Goal: Task Accomplishment & Management: Manage account settings

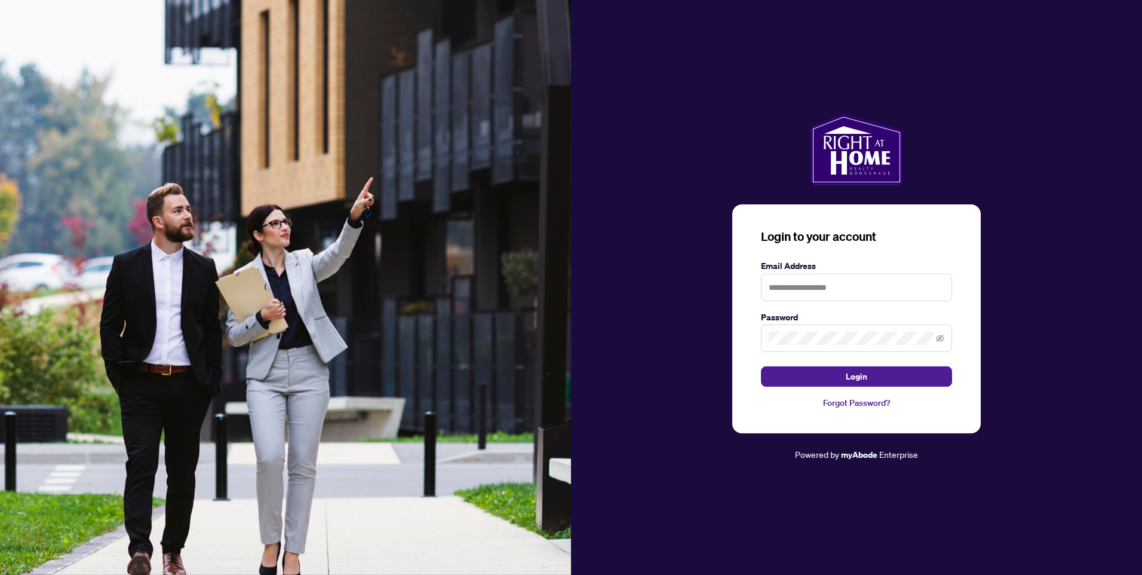
click at [886, 302] on form "Email Address Password Login" at bounding box center [856, 323] width 191 height 128
click at [874, 289] on input "text" at bounding box center [856, 287] width 191 height 27
type input "**********"
click at [939, 343] on span at bounding box center [940, 337] width 8 height 13
click at [944, 340] on icon "eye-invisible" at bounding box center [940, 338] width 8 height 8
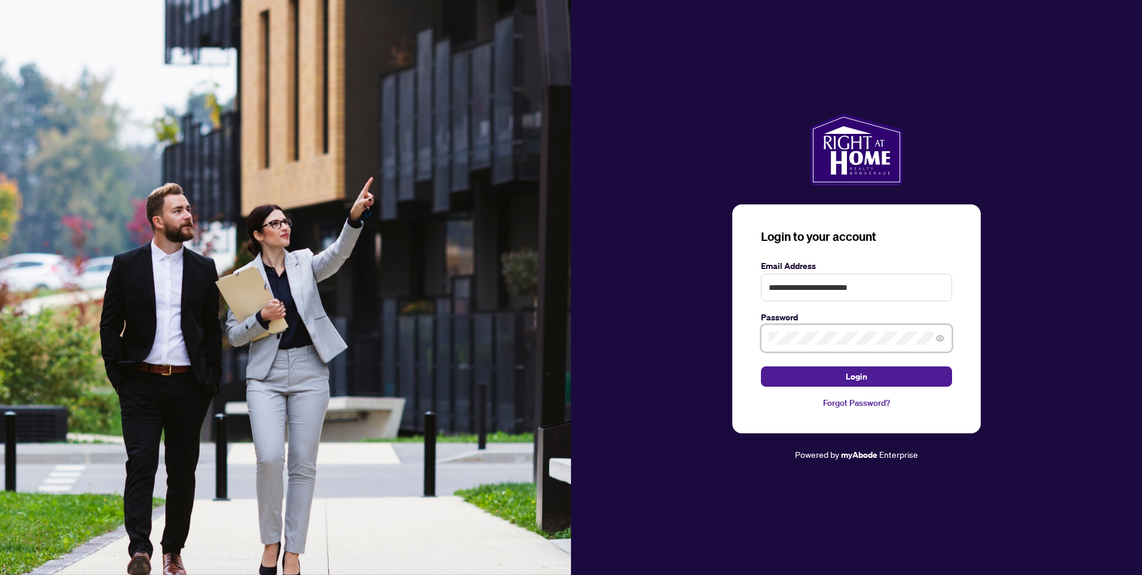
click at [761, 366] on button "Login" at bounding box center [856, 376] width 191 height 20
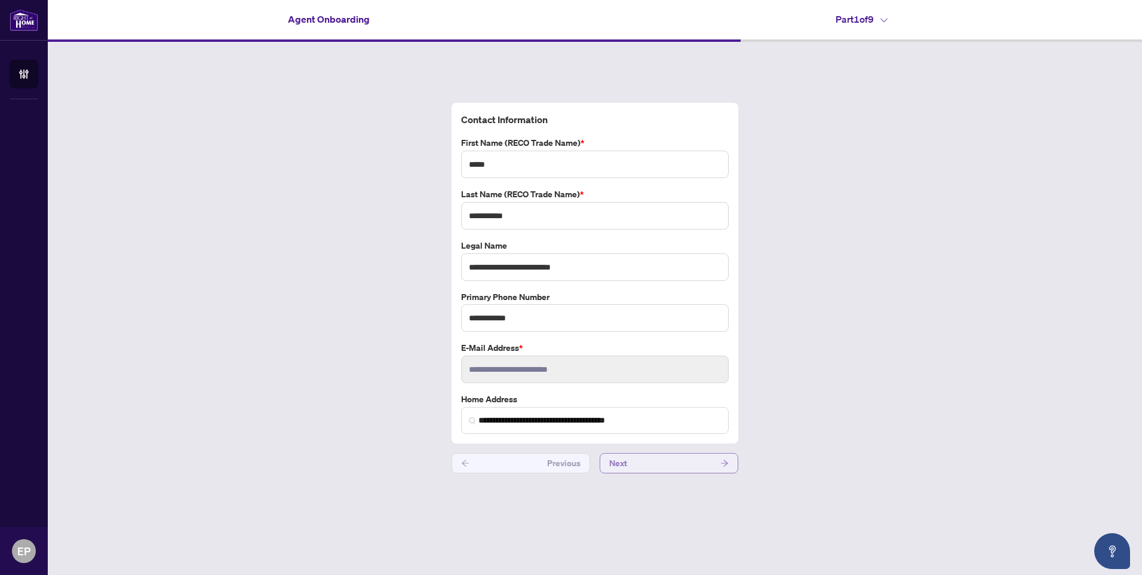
click at [693, 467] on button "Next" at bounding box center [669, 463] width 139 height 20
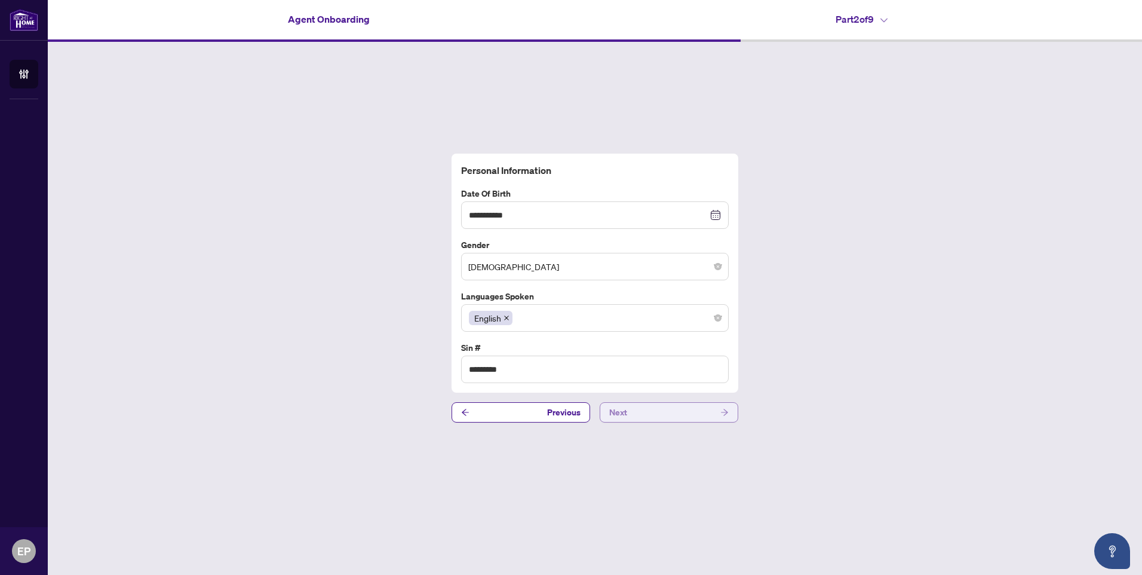
click at [660, 407] on button "Next" at bounding box center [669, 412] width 139 height 20
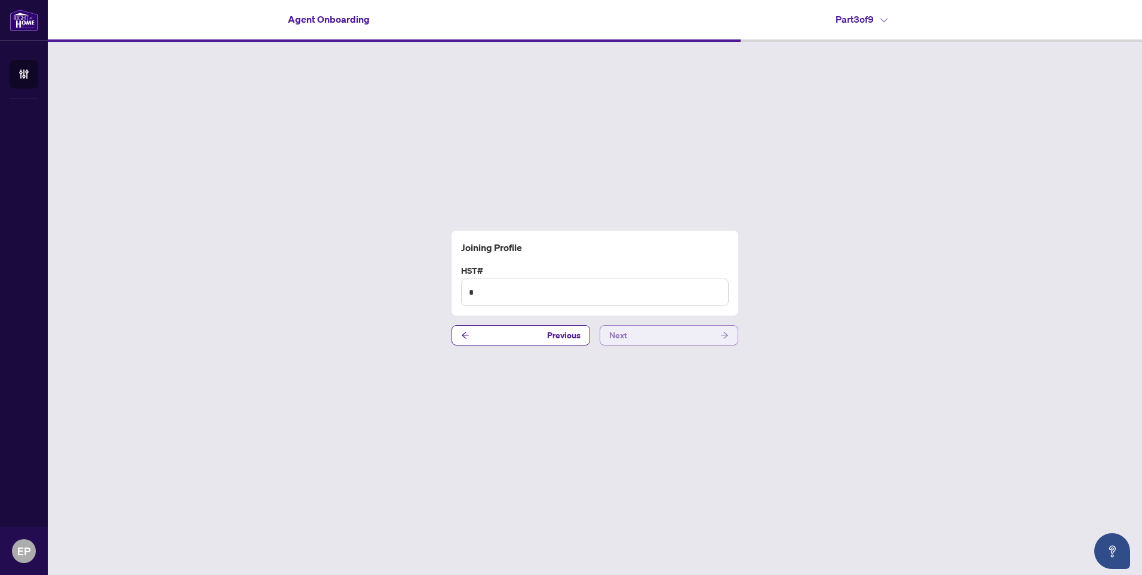
click at [654, 331] on button "Next" at bounding box center [669, 335] width 139 height 20
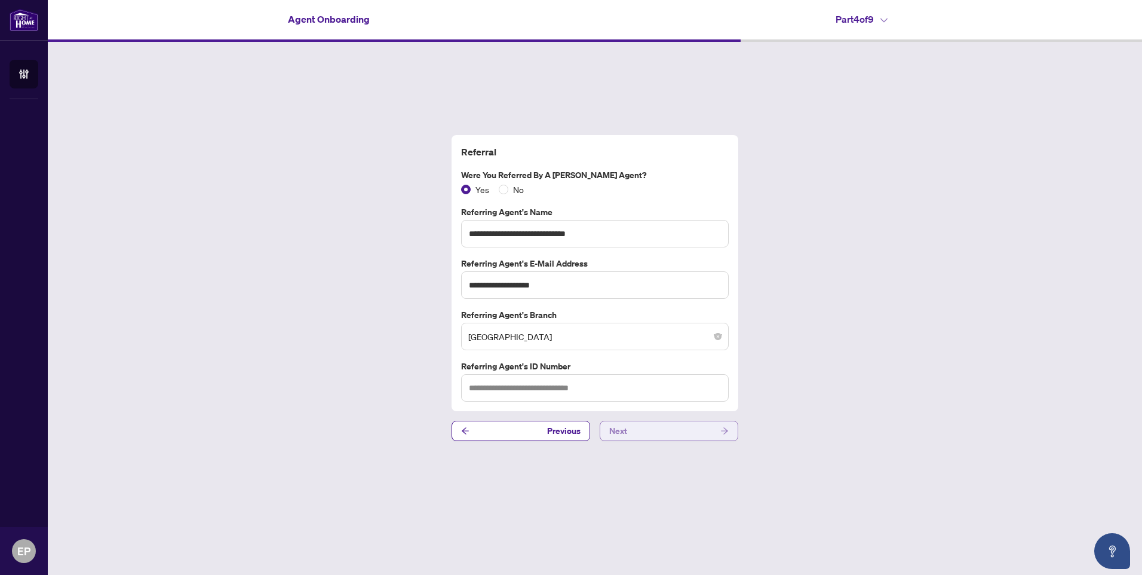
click at [663, 433] on button "Next" at bounding box center [669, 430] width 139 height 20
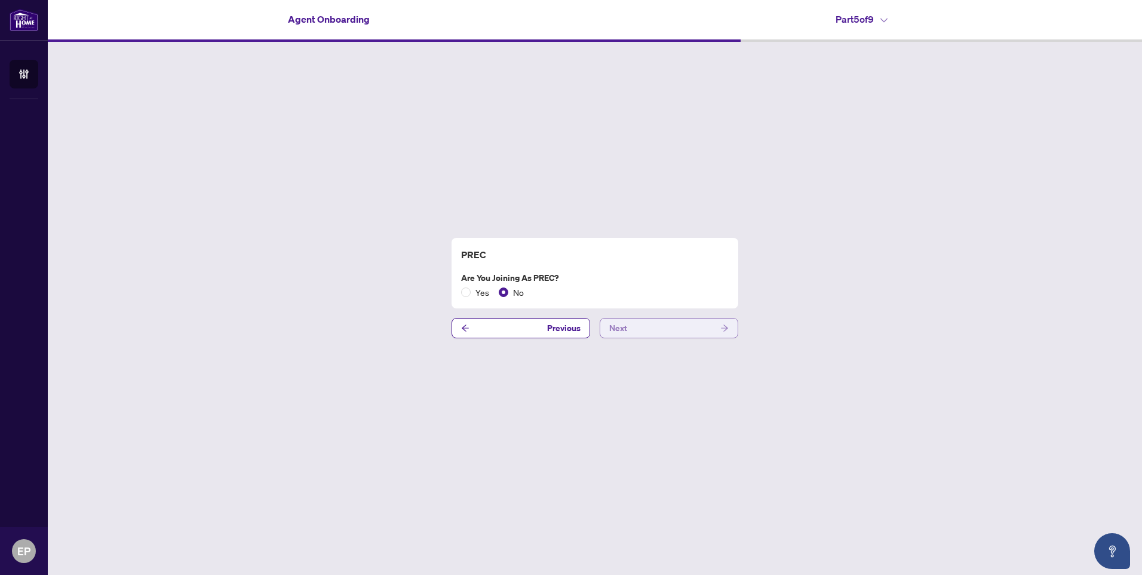
click at [644, 330] on button "Next" at bounding box center [669, 328] width 139 height 20
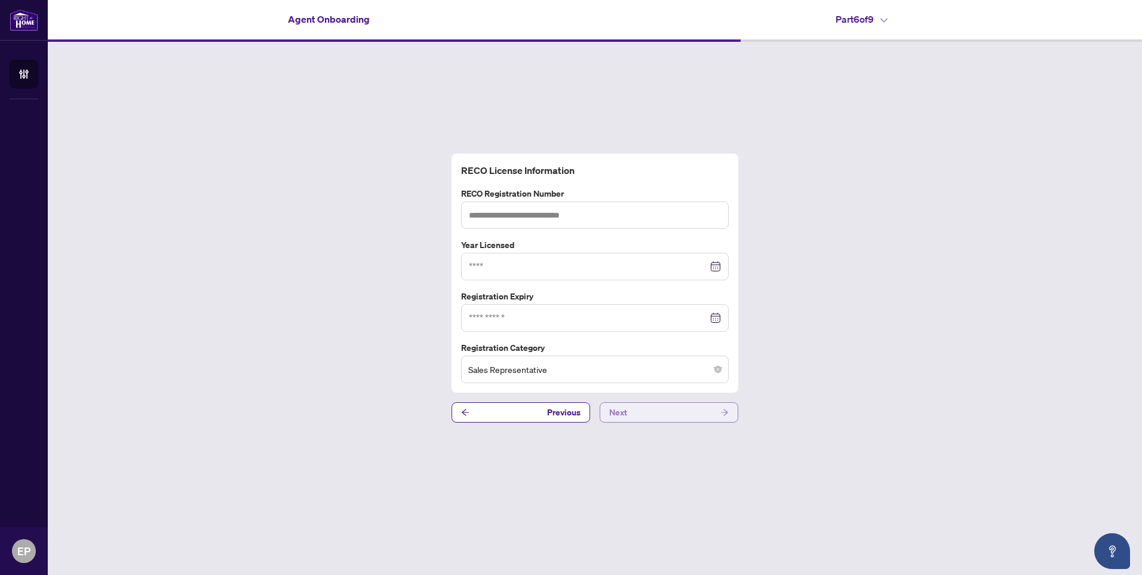
click at [648, 417] on button "Next" at bounding box center [669, 412] width 139 height 20
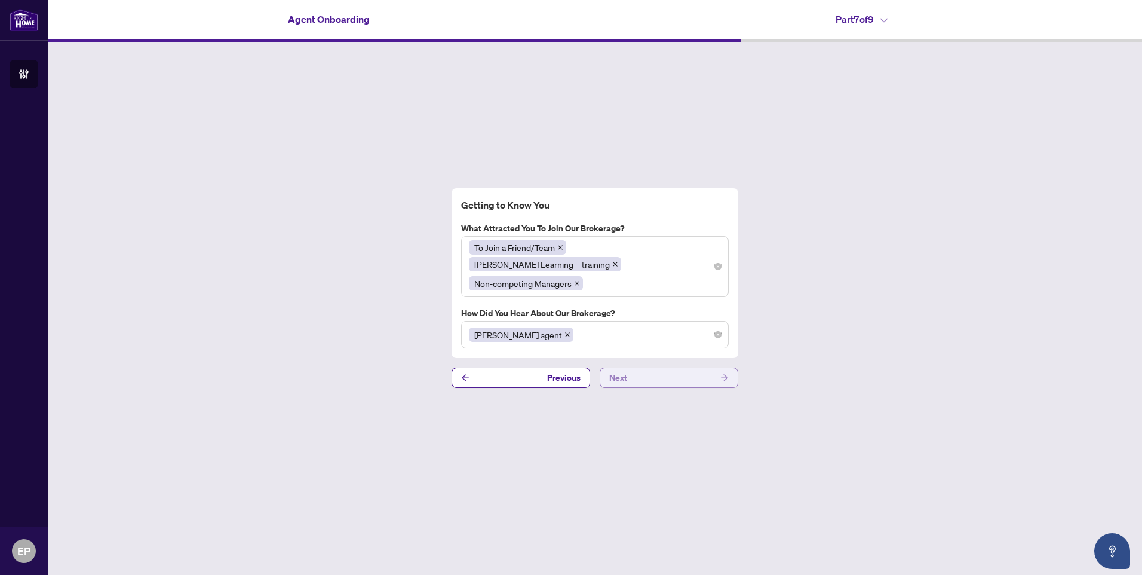
click at [643, 371] on button "Next" at bounding box center [669, 377] width 139 height 20
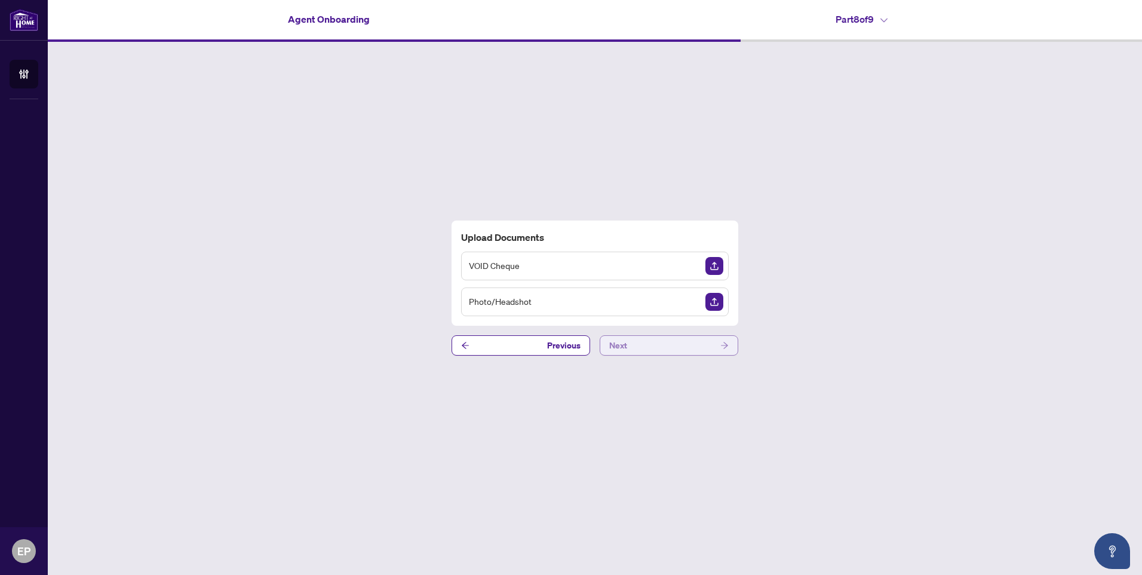
click at [652, 343] on button "Next" at bounding box center [669, 345] width 139 height 20
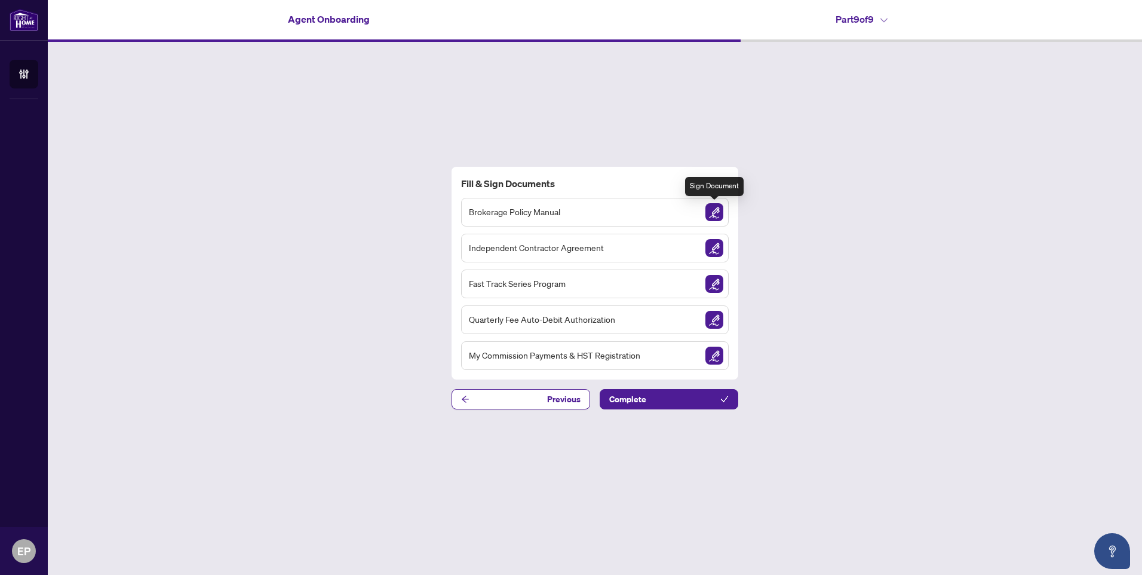
click at [708, 204] on img "Sign Document" at bounding box center [714, 212] width 18 height 18
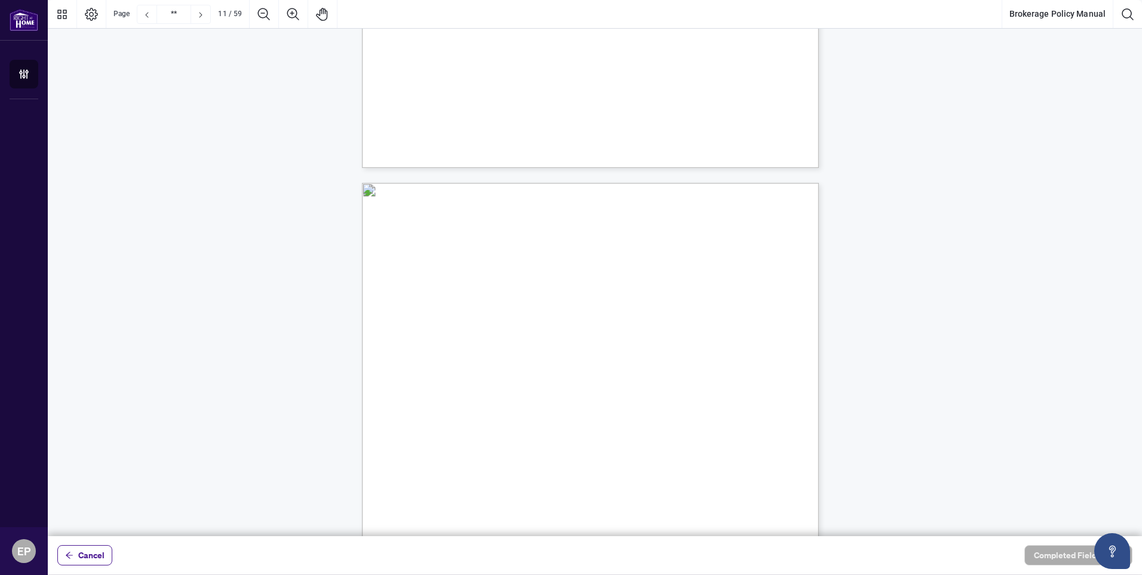
type input "**"
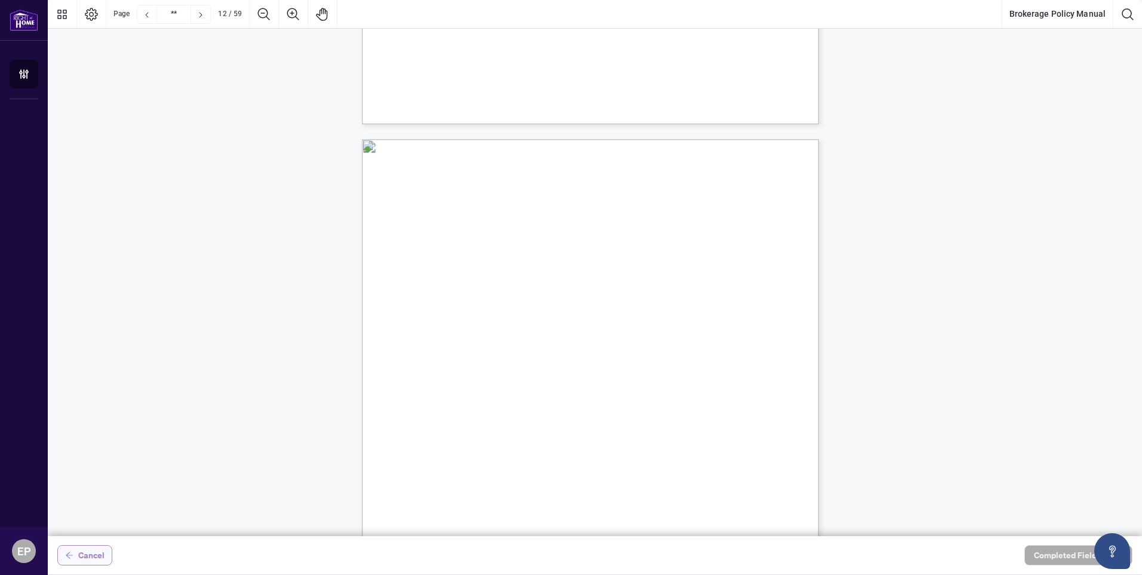
click at [109, 549] on button "Cancel" at bounding box center [84, 555] width 55 height 20
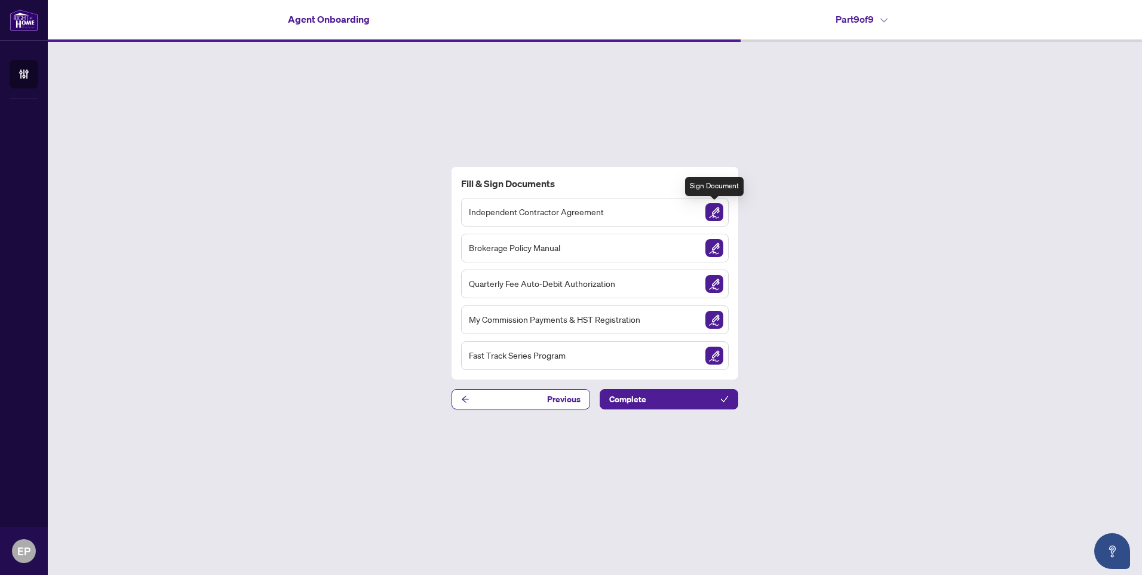
click at [721, 210] on img "Sign Document" at bounding box center [714, 212] width 18 height 18
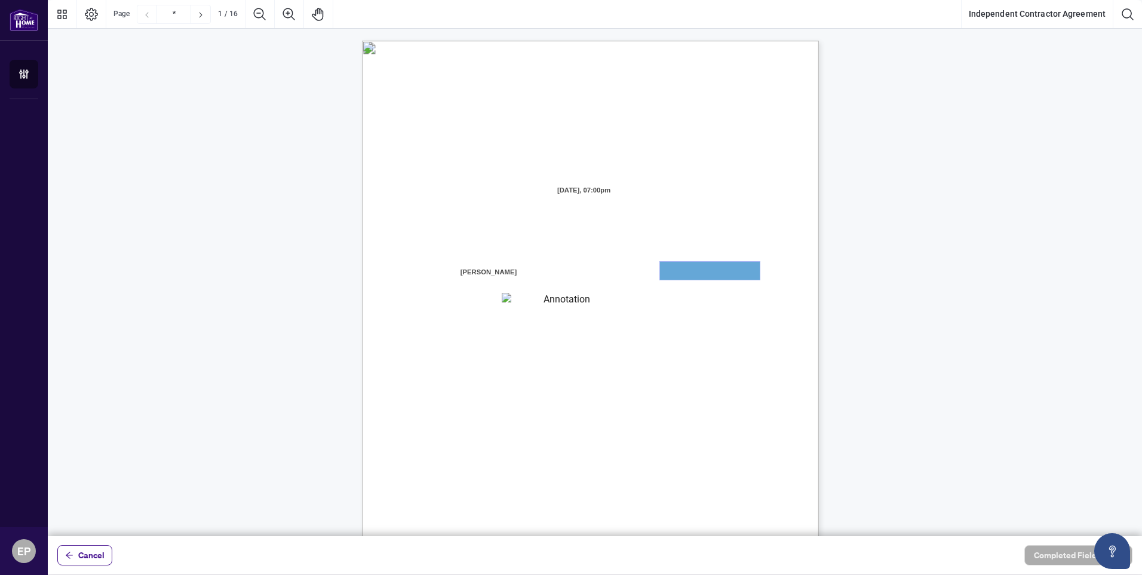
click at [662, 274] on textarea "01JXFR56RBW9B4NE74B50HY96A" at bounding box center [710, 271] width 100 height 18
click at [674, 273] on textarea "01JXFR56RBW9B4NE74B50HY96A" at bounding box center [710, 271] width 100 height 18
click at [672, 263] on textarea "01JXFR56RBW9B4NE74B50HY96A" at bounding box center [710, 271] width 100 height 18
click at [677, 265] on textarea "01JXFR56RBW9B4NE74B50HY96A" at bounding box center [710, 271] width 100 height 18
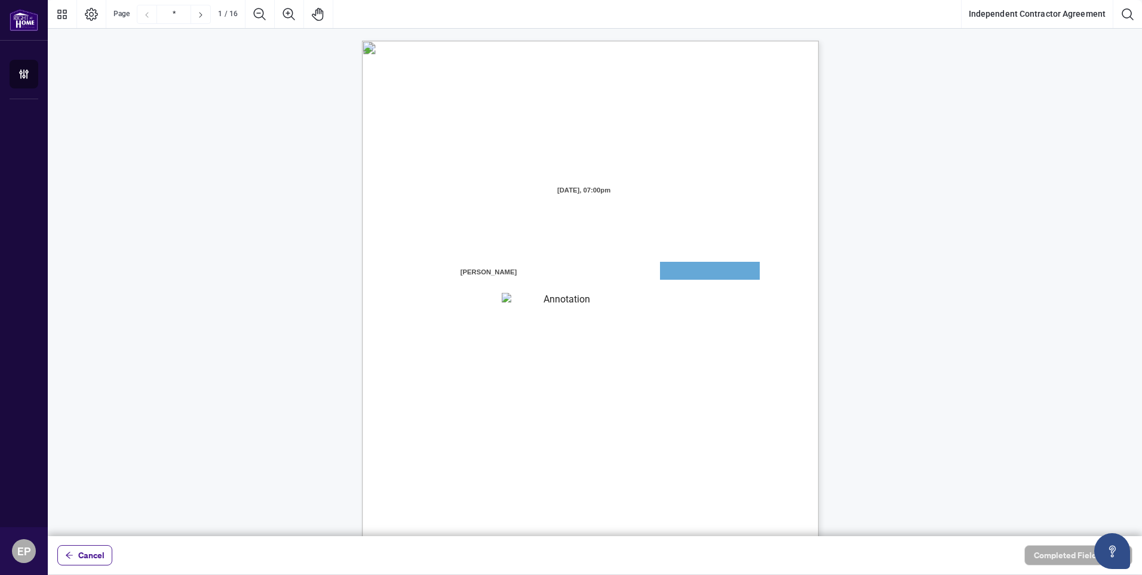
drag, startPoint x: 677, startPoint y: 265, endPoint x: 647, endPoint y: 278, distance: 32.1
click at [647, 278] on span "residing in the City of" at bounding box center [615, 276] width 72 height 11
click at [689, 273] on textarea "01JXFR56RBW9B4NE74B50HY96A" at bounding box center [710, 271] width 100 height 18
click at [682, 271] on textarea "01JXFR56RBW9B4NE74B50HY96A" at bounding box center [710, 271] width 100 height 18
click at [720, 277] on textarea "01JXFR56RBW9B4NE74B50HY96A" at bounding box center [710, 271] width 100 height 18
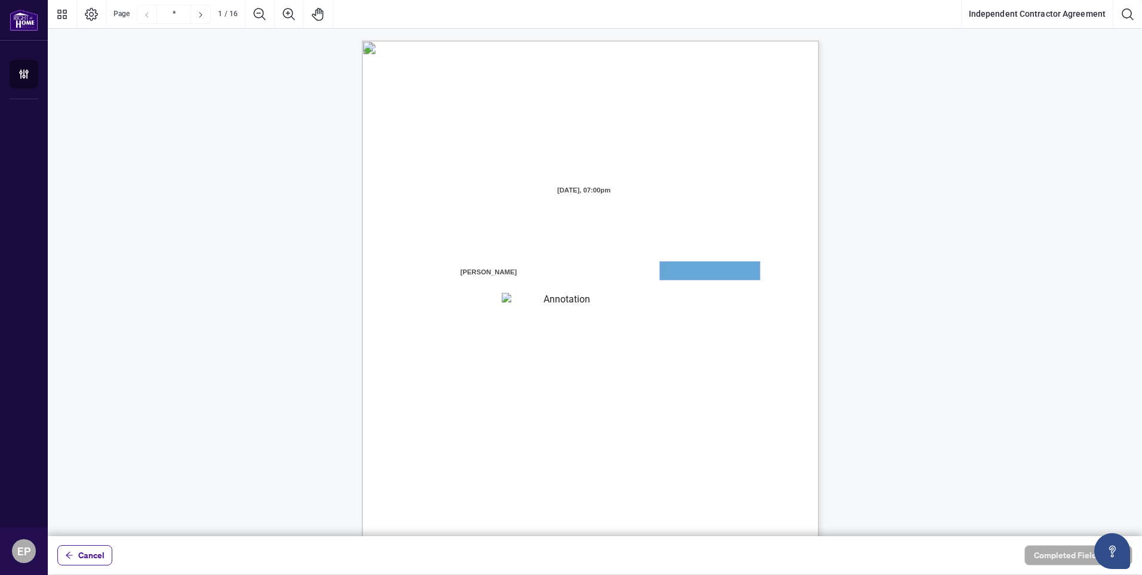
click at [720, 276] on textarea "01JXFR56RBW9B4NE74B50HY96A" at bounding box center [710, 271] width 100 height 18
click at [610, 297] on textarea "01JXFR5G7WY784SRRAXFKCWCJR" at bounding box center [562, 301] width 121 height 16
click at [672, 274] on textarea "01JXFR56RBW9B4NE74B50HY96A" at bounding box center [710, 271] width 100 height 18
click at [435, 259] on span "AND:" at bounding box center [426, 258] width 20 height 11
click at [730, 263] on textarea "01JXFR56RBW9B4NE74B50HY96A" at bounding box center [710, 271] width 100 height 18
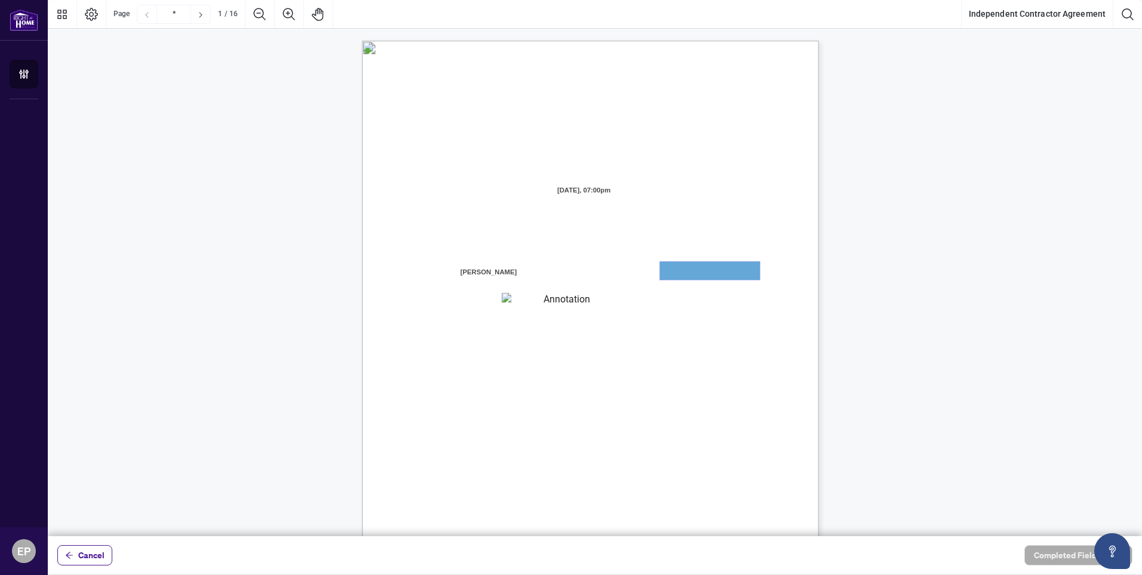
click at [736, 278] on textarea "01JXFR56RBW9B4NE74B50HY96A" at bounding box center [710, 271] width 100 height 18
click at [731, 270] on textarea "01JXFR56RBW9B4NE74B50HY96A" at bounding box center [710, 271] width 100 height 18
drag, startPoint x: 559, startPoint y: 296, endPoint x: 568, endPoint y: 293, distance: 9.4
click at [559, 296] on textarea "01JXFR5G7WY784SRRAXFKCWCJR" at bounding box center [562, 301] width 121 height 16
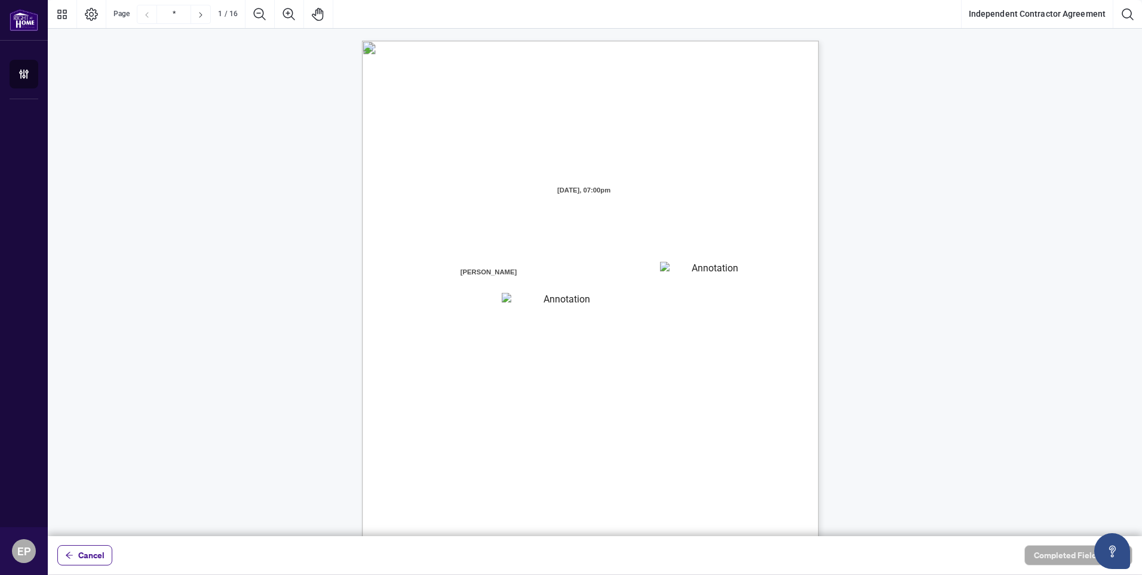
drag, startPoint x: 1077, startPoint y: 0, endPoint x: 724, endPoint y: 96, distance: 365.8
click at [724, 96] on div "INDEPENDENT CONTRACTOR AGREEMENT THIS AGREEMENT is made as of (the “Effective D…" at bounding box center [647, 410] width 571 height 739
click at [696, 268] on textarea "01JXFR56RBW9B4NE74B50HY96A" at bounding box center [709, 271] width 99 height 18
click at [696, 268] on textarea "01JXFR56RBW9B4NE74B50HY96A" at bounding box center [710, 271] width 100 height 18
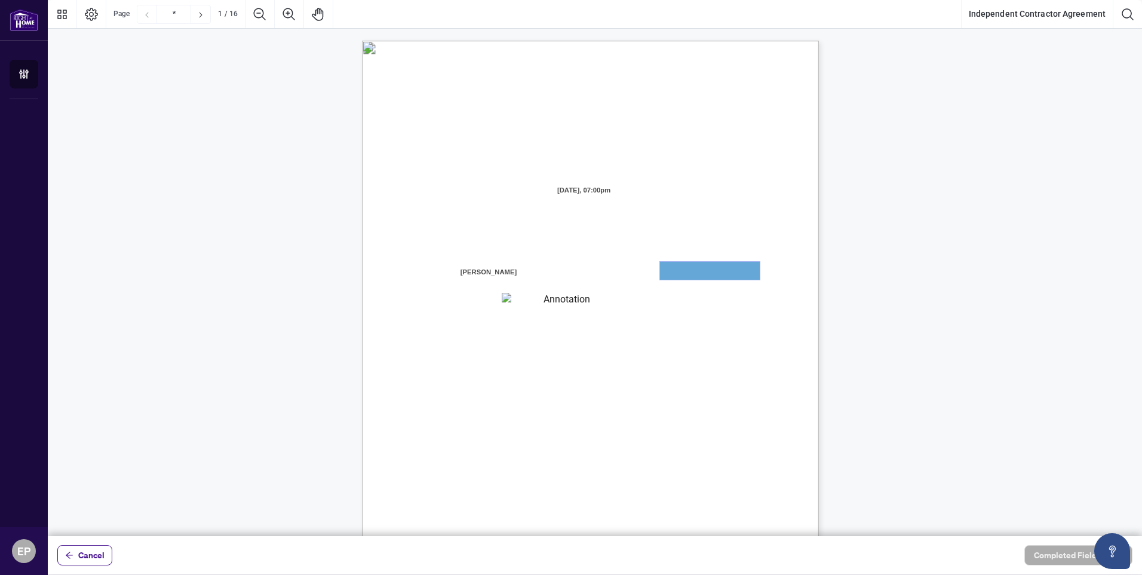
click at [696, 268] on textarea "01JXFR56RBW9B4NE74B50HY96A" at bounding box center [710, 271] width 100 height 18
click at [697, 305] on span "branch (the “Designated Office”)" at bounding box center [685, 304] width 105 height 11
click at [708, 271] on textarea "01JXFR56RBW9B4NE74B50HY96A" at bounding box center [710, 271] width 100 height 18
drag, startPoint x: 708, startPoint y: 271, endPoint x: 1033, endPoint y: 91, distance: 371.3
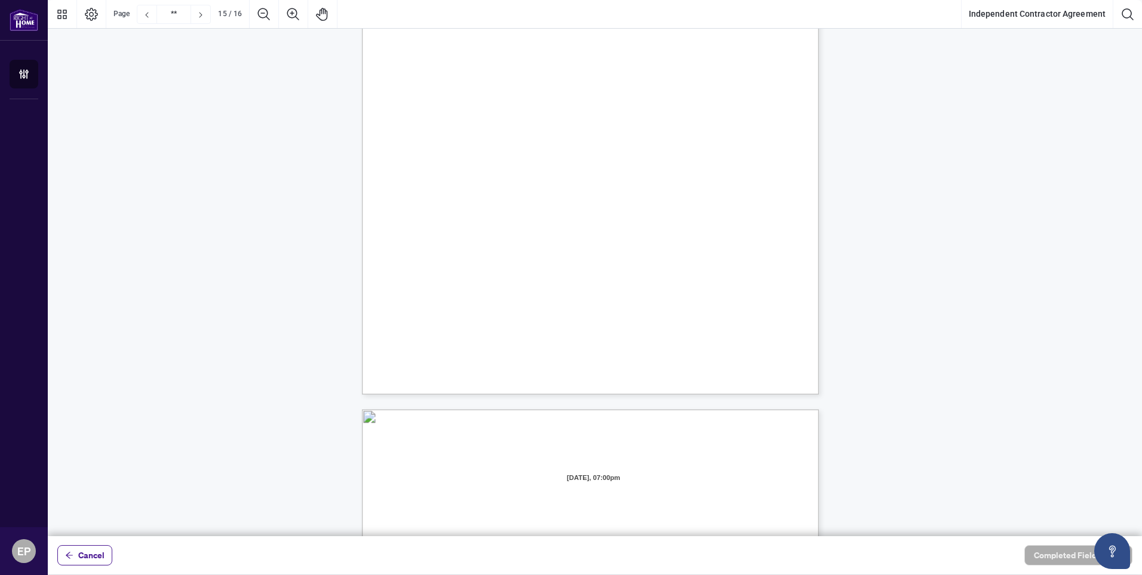
scroll to position [9201, 0]
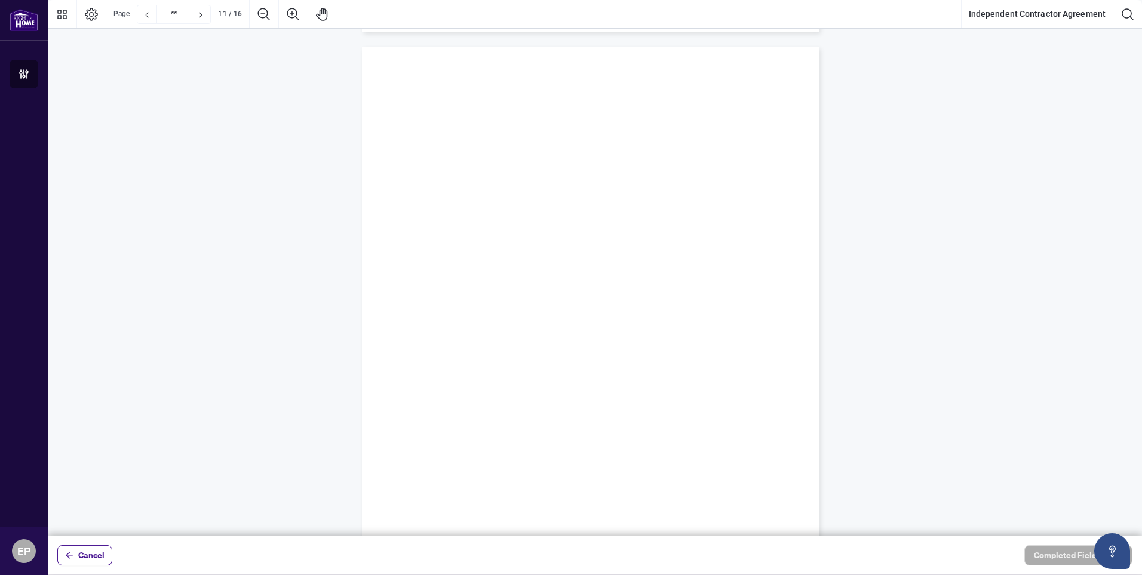
type input "**"
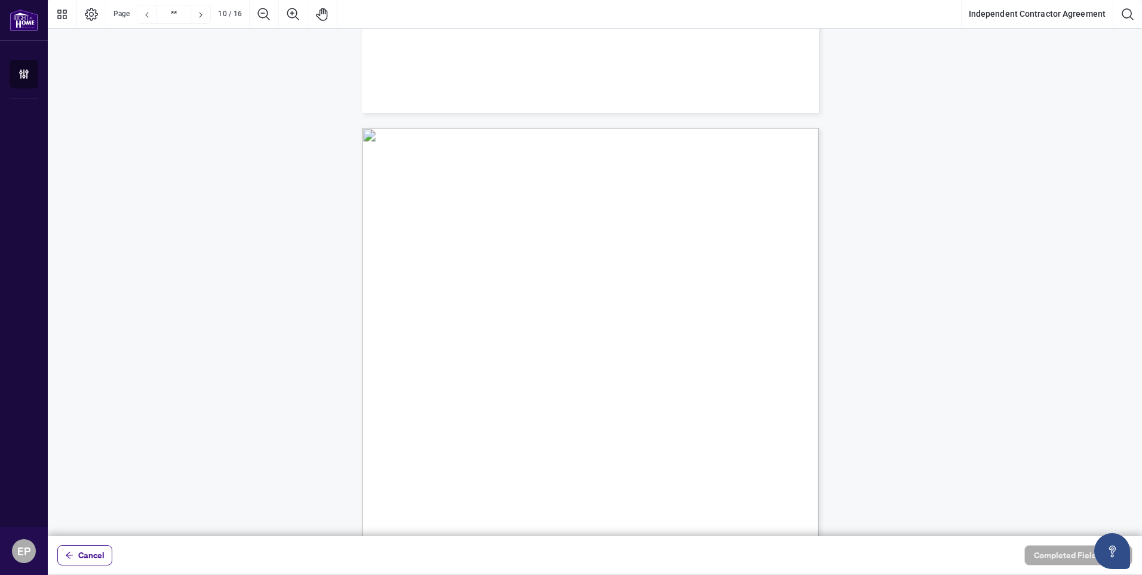
scroll to position [5317, 0]
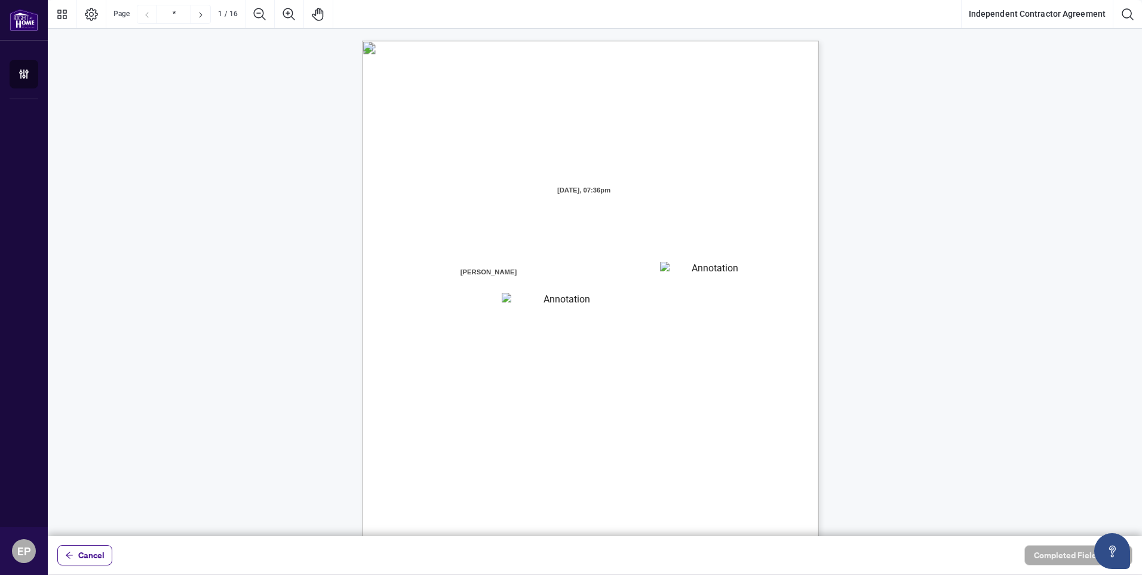
drag, startPoint x: 1055, startPoint y: 1, endPoint x: 877, endPoint y: 112, distance: 210.1
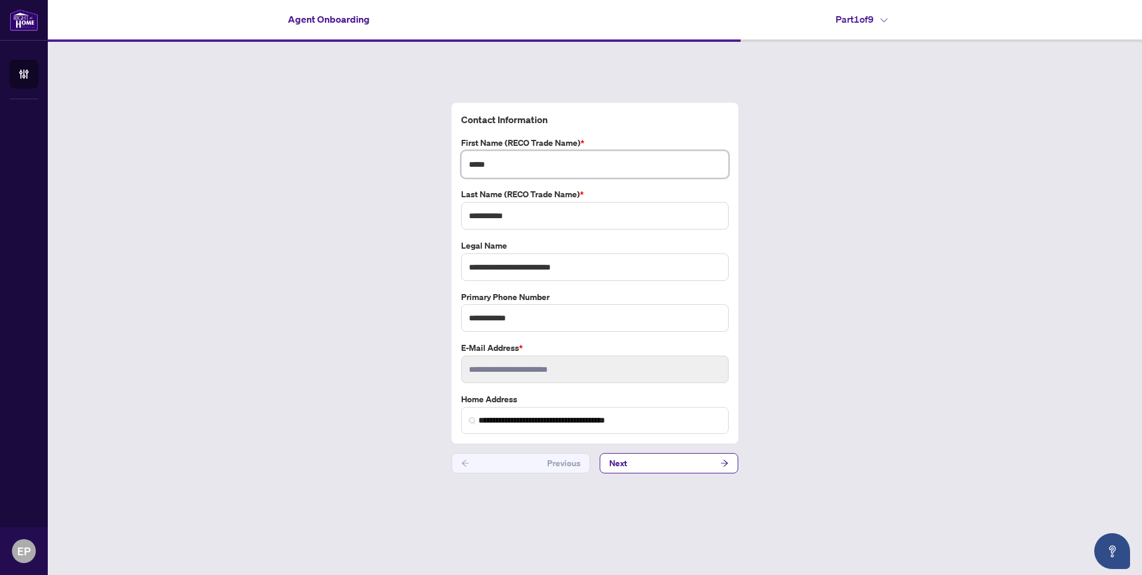
click at [524, 170] on input "*****" at bounding box center [595, 164] width 268 height 27
click at [725, 464] on icon "arrow-right" at bounding box center [724, 463] width 8 height 8
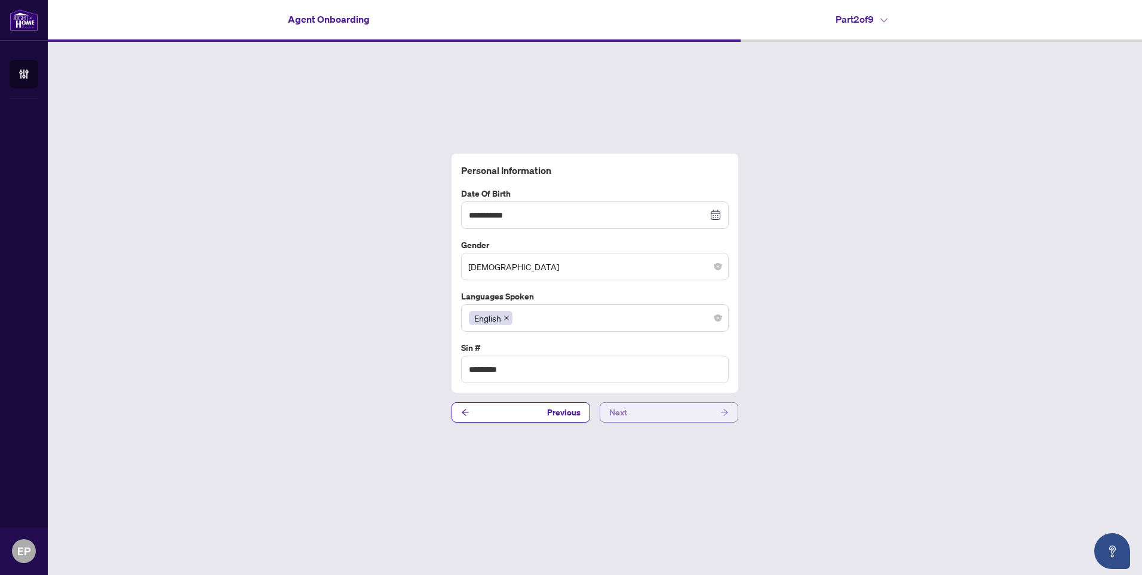
click at [726, 411] on icon "arrow-right" at bounding box center [724, 412] width 7 height 7
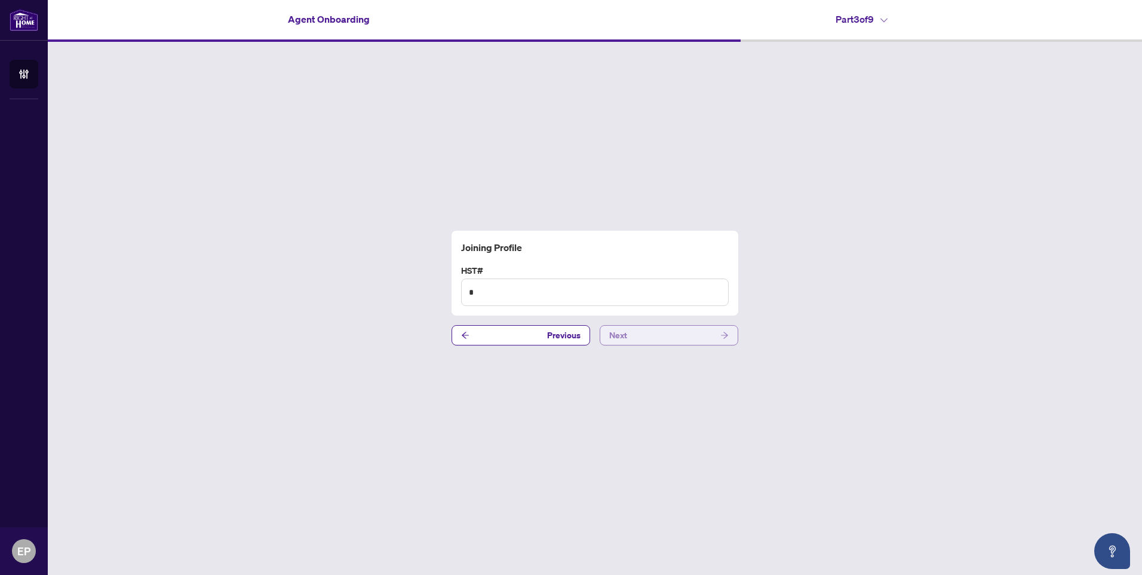
click at [723, 335] on icon "arrow-right" at bounding box center [724, 335] width 8 height 8
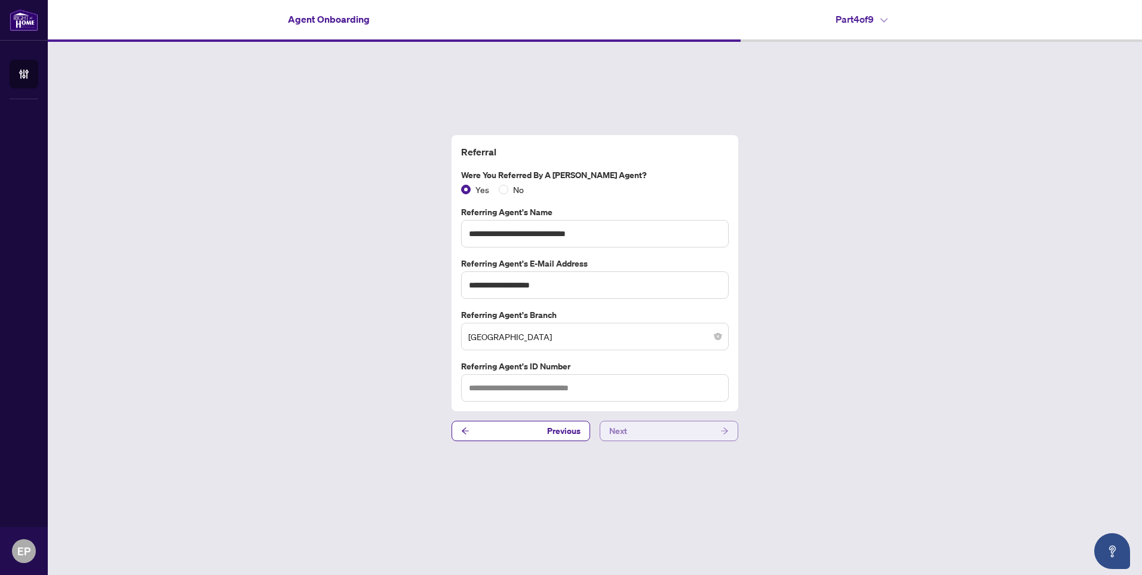
click at [722, 433] on icon "arrow-right" at bounding box center [724, 430] width 8 height 8
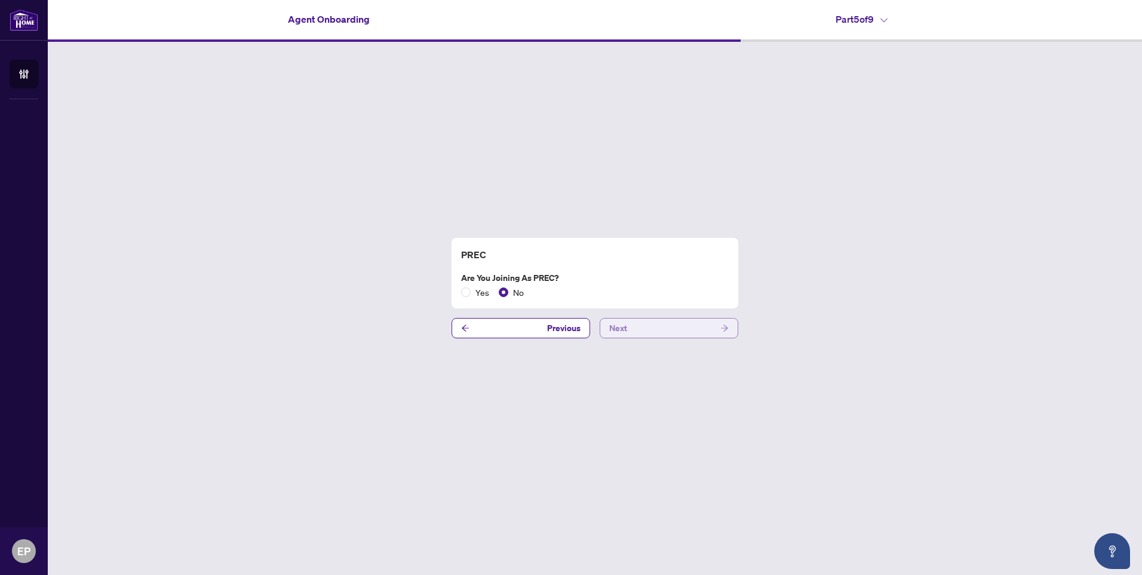
click at [721, 327] on icon "arrow-right" at bounding box center [724, 328] width 8 height 8
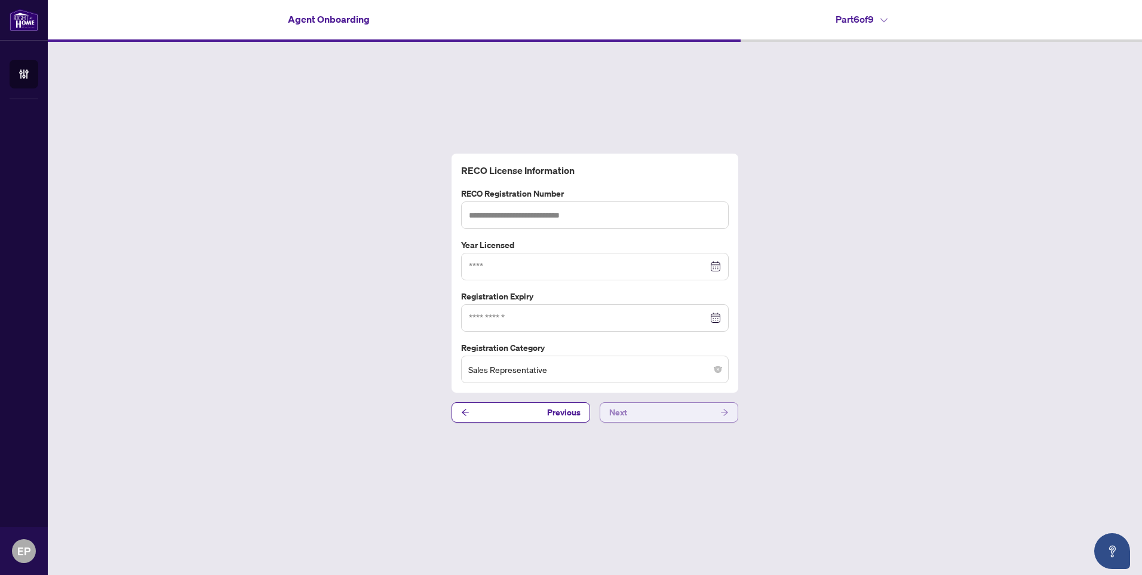
click at [726, 412] on icon "arrow-right" at bounding box center [724, 412] width 8 height 8
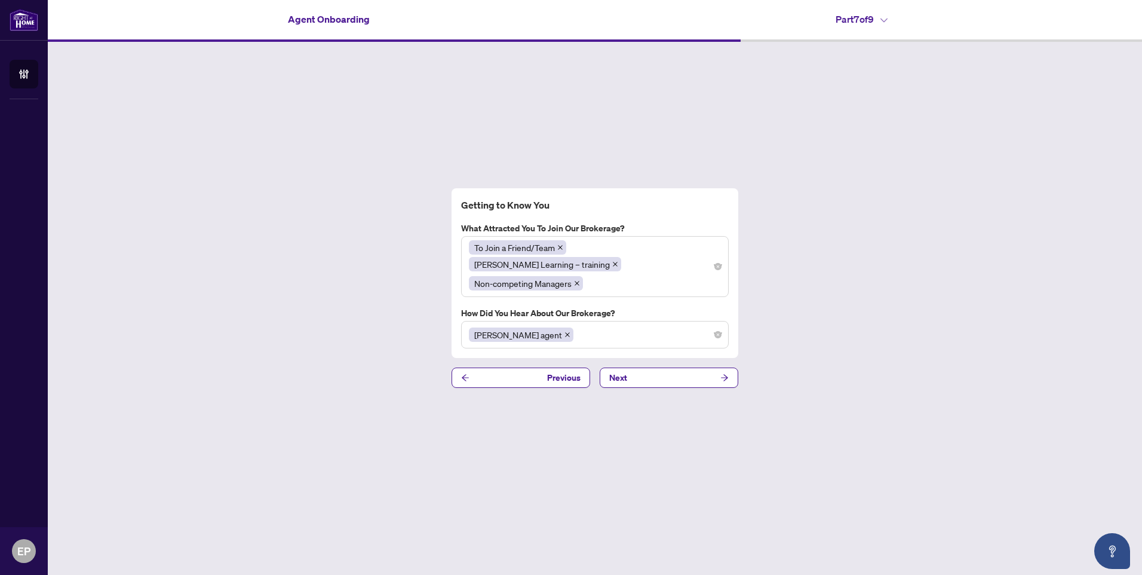
click at [560, 250] on icon "close" at bounding box center [560, 247] width 6 height 6
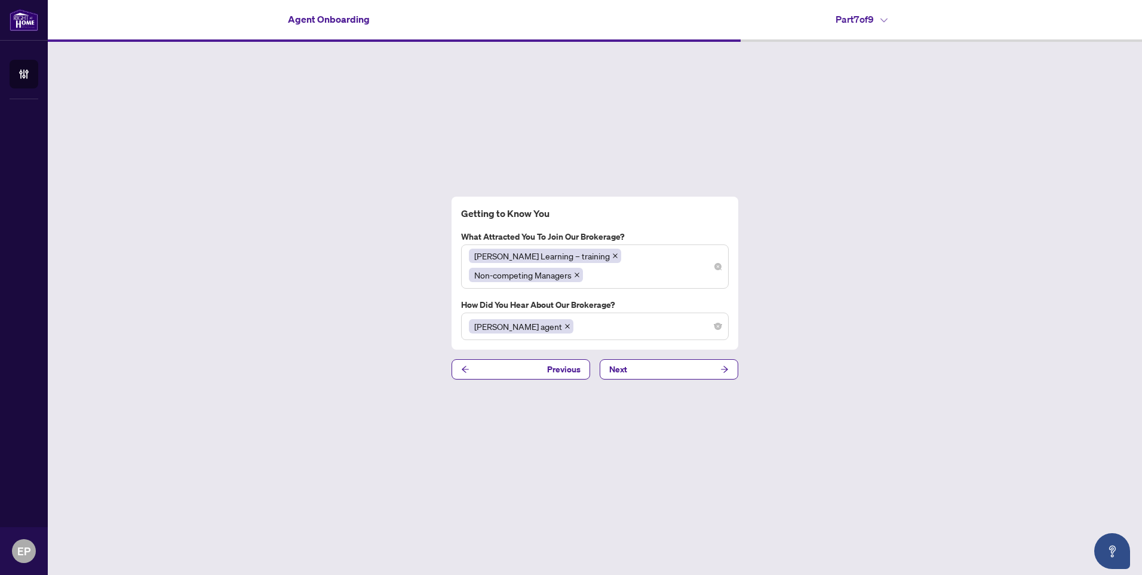
click at [560, 256] on div "RAHR Learning – training Non-competing Managers" at bounding box center [595, 266] width 252 height 38
click at [653, 218] on h4 "Getting to Know You" at bounding box center [595, 213] width 268 height 14
click at [726, 366] on icon "arrow-right" at bounding box center [724, 369] width 7 height 7
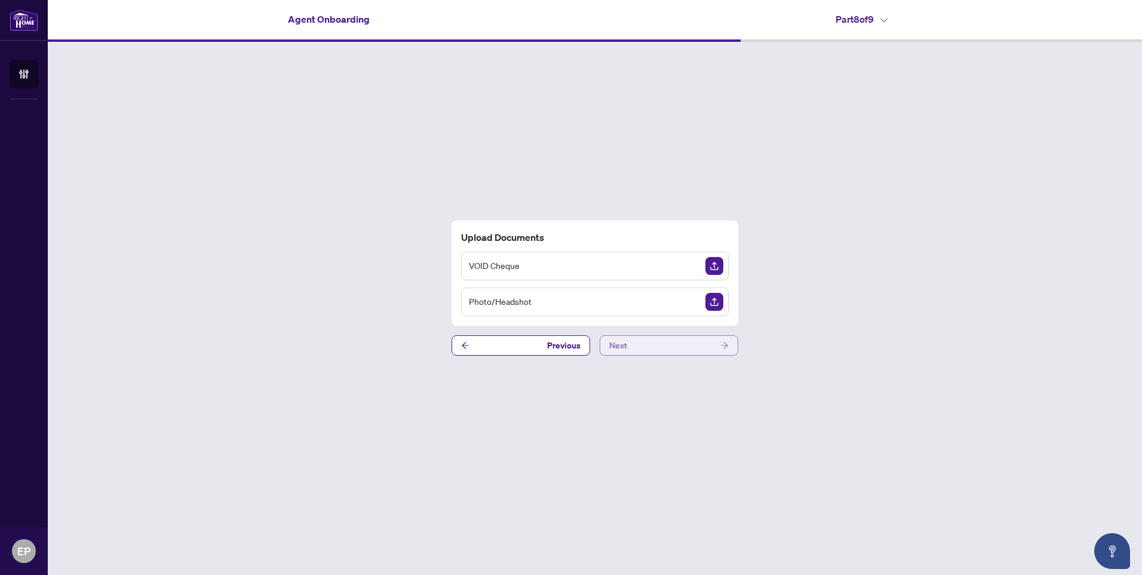
click at [726, 345] on icon "arrow-right" at bounding box center [724, 345] width 8 height 8
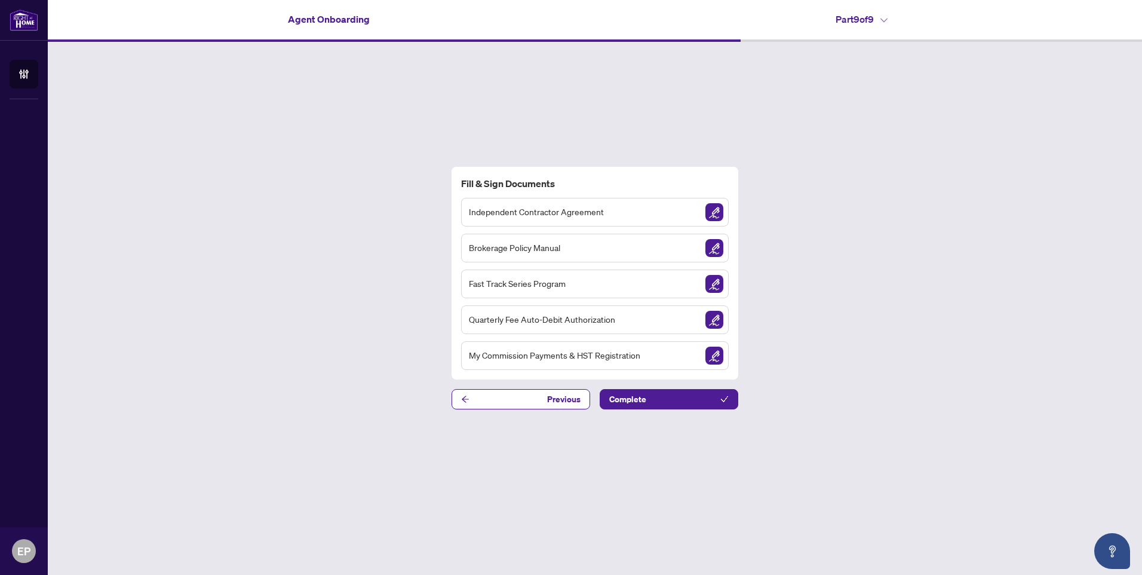
click at [726, 345] on div "My Commission Payments & HST Registration" at bounding box center [595, 355] width 268 height 29
click at [714, 208] on img "Sign Document" at bounding box center [714, 212] width 18 height 18
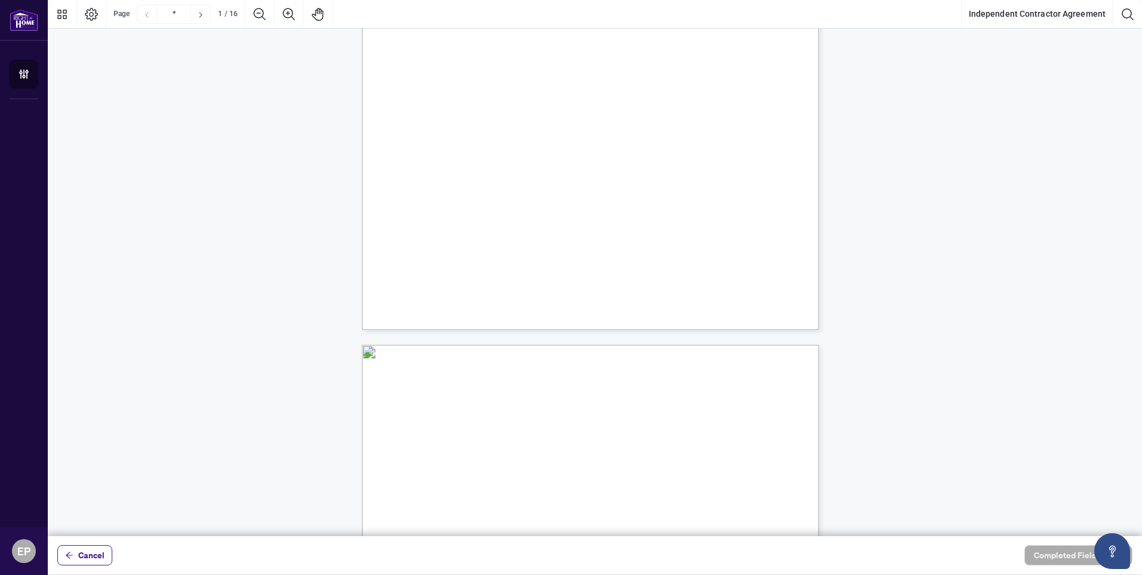
scroll to position [391, 0]
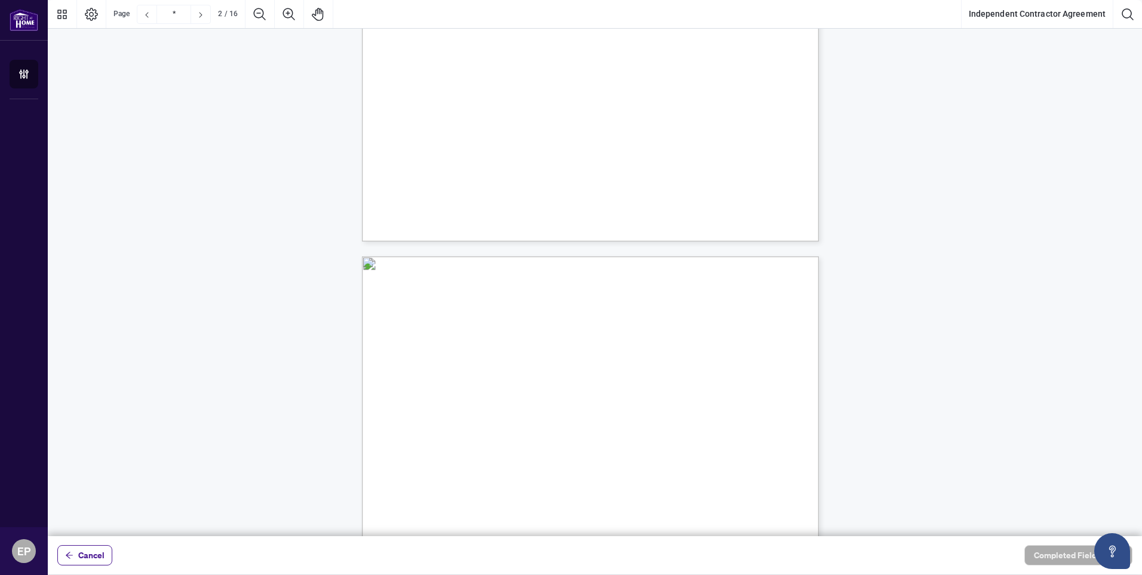
drag, startPoint x: 392, startPoint y: 50, endPoint x: 708, endPoint y: 450, distance: 510.7
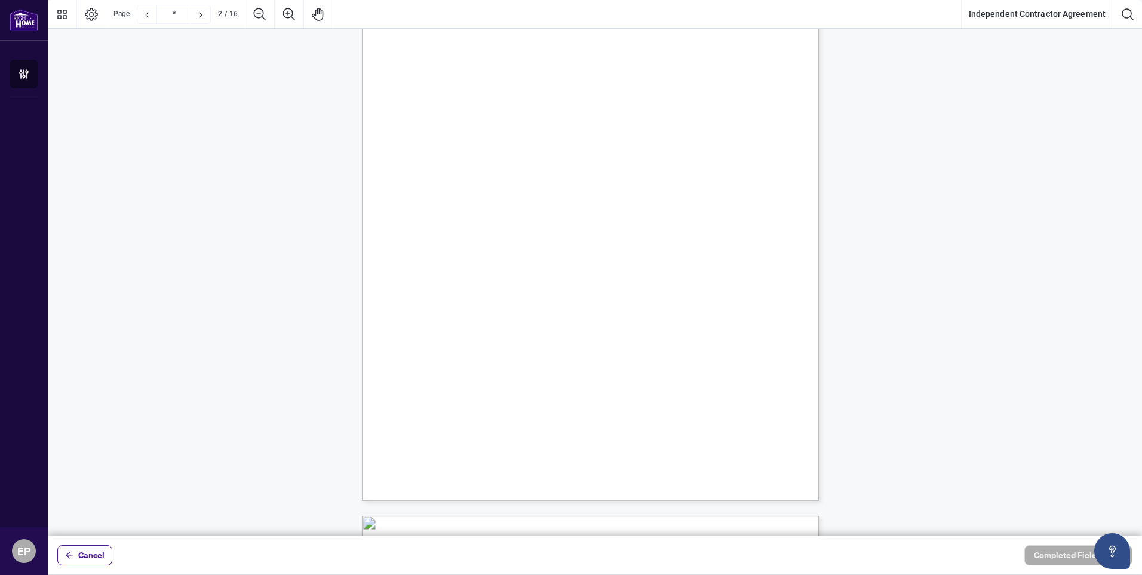
scroll to position [0, 0]
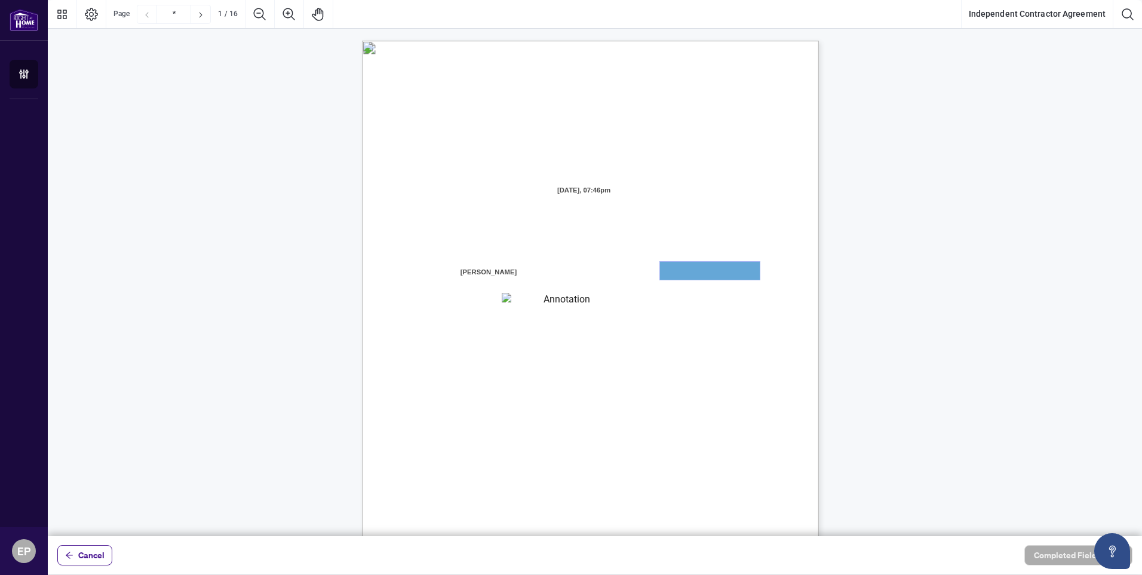
click at [680, 271] on textarea "01JXFR56RBW9B4NE74B50HY96A" at bounding box center [710, 271] width 100 height 18
drag, startPoint x: 680, startPoint y: 271, endPoint x: 671, endPoint y: 273, distance: 9.3
click at [671, 273] on textarea "01JXFR56RBW9B4NE74B50HY96A" at bounding box center [710, 271] width 100 height 18
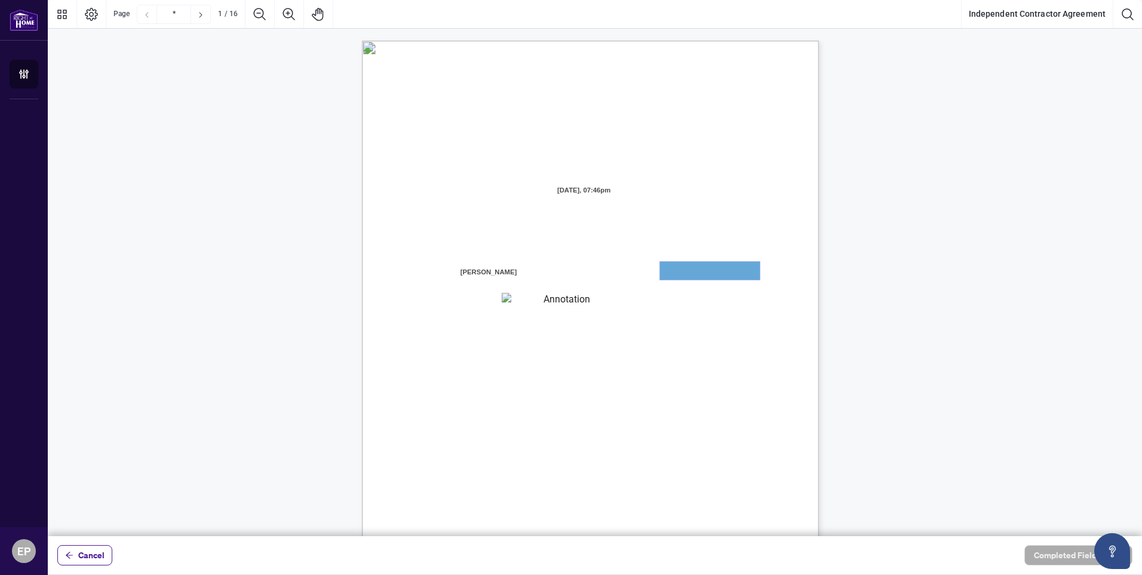
click at [677, 270] on textarea "01JXFR56RBW9B4NE74B50HY96A" at bounding box center [710, 271] width 100 height 18
click at [512, 299] on textarea "01JXFR5G7WY784SRRAXFKCWCJR" at bounding box center [562, 301] width 121 height 16
click at [726, 339] on span "[PERSON_NAME] is registered as a real estate brokerage and licensed through the…" at bounding box center [603, 339] width 294 height 11
click at [572, 299] on textarea "01JXFR5G7WY784SRRAXFKCWCJR" at bounding box center [562, 301] width 121 height 16
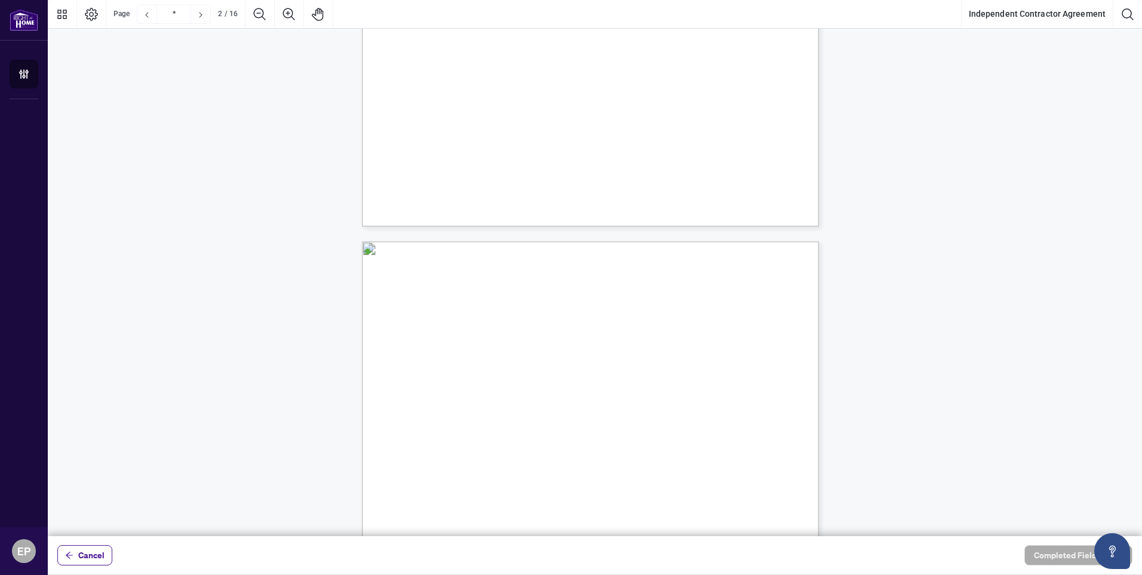
type input "*"
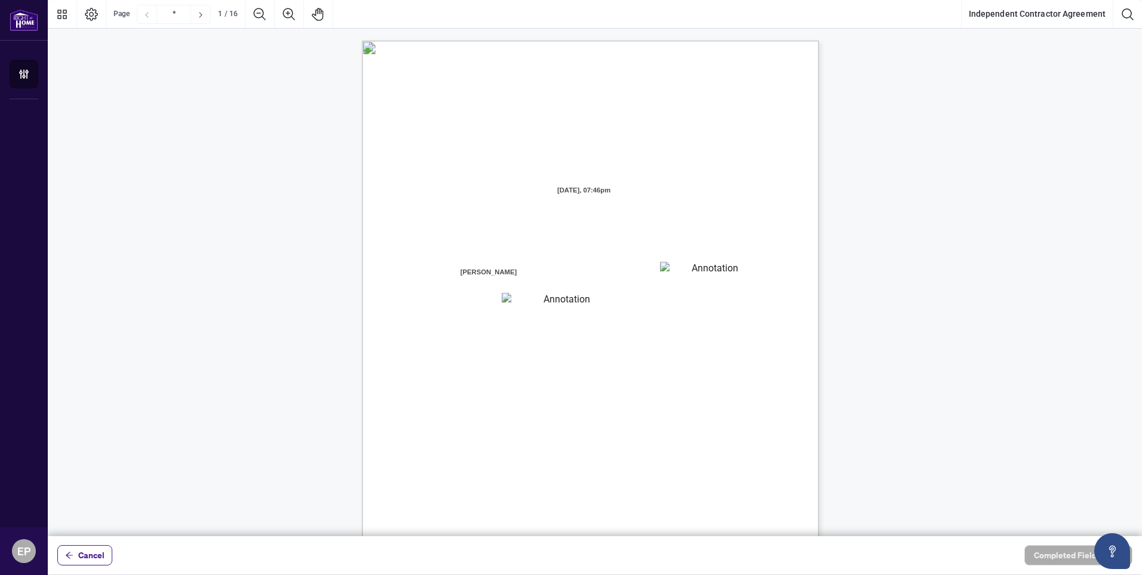
drag, startPoint x: 398, startPoint y: 57, endPoint x: 692, endPoint y: 79, distance: 294.7
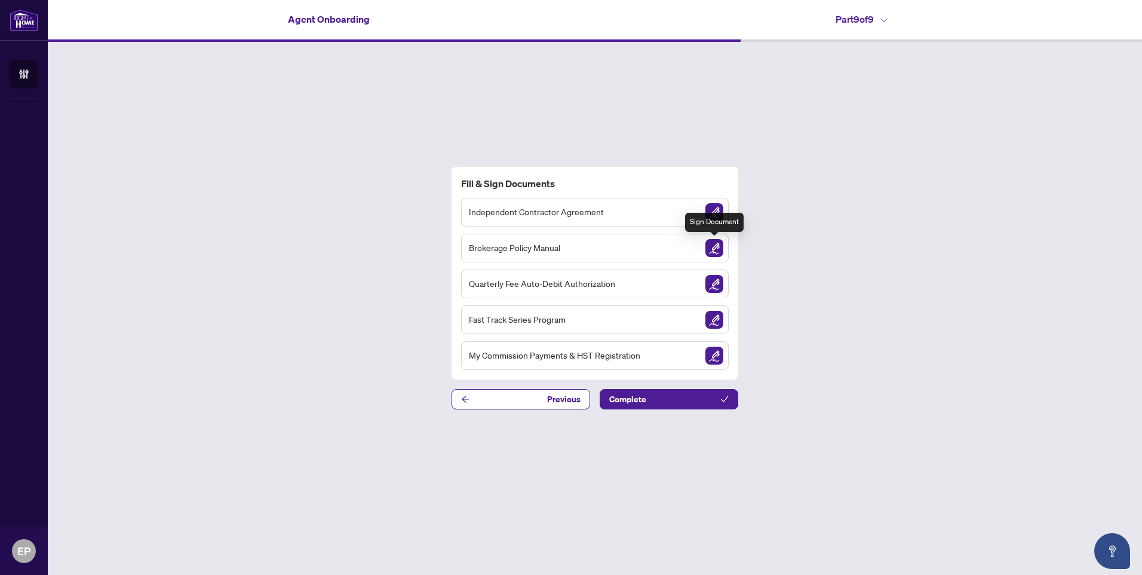
click at [713, 247] on img "Sign Document" at bounding box center [714, 248] width 18 height 18
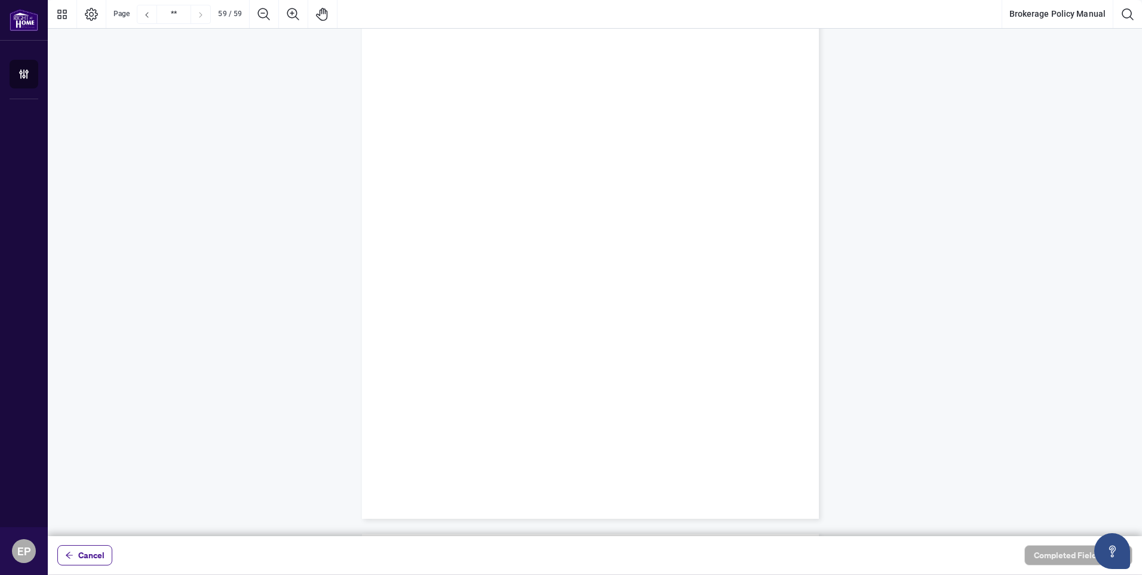
scroll to position [35267, 0]
drag, startPoint x: 766, startPoint y: 386, endPoint x: 452, endPoint y: 232, distance: 349.6
click at [452, 232] on div "ACKNOWLEDGENENT I, the undersigned, acknowledge that I have received, read, and…" at bounding box center [647, 302] width 571 height 739
drag, startPoint x: 452, startPoint y: 232, endPoint x: 438, endPoint y: 216, distance: 20.8
click at [438, 216] on span "to all future revisions unless otherwise specified in writing." at bounding box center [529, 216] width 194 height 11
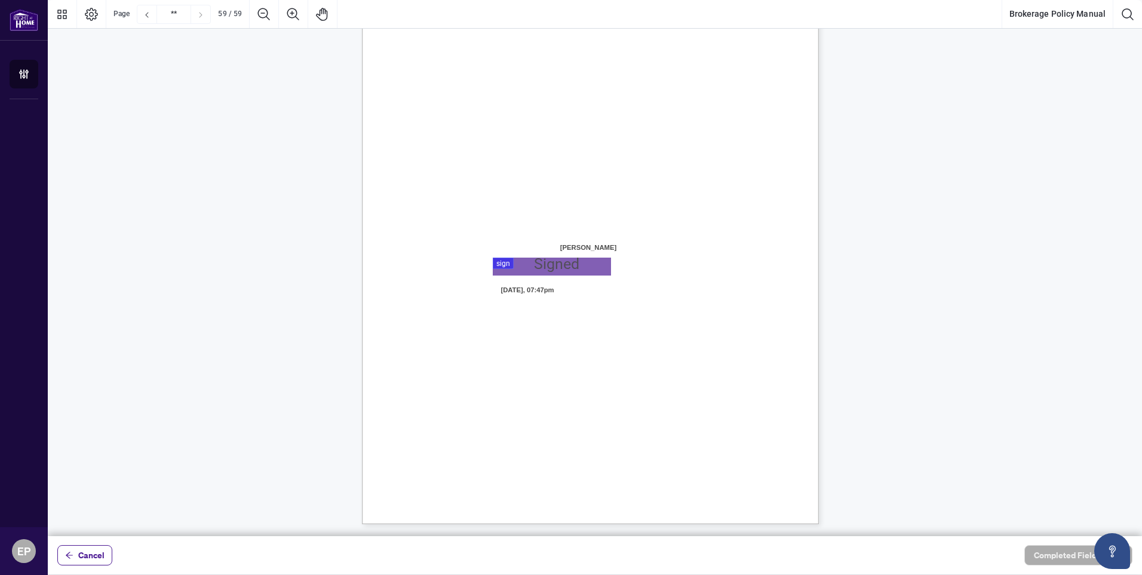
drag, startPoint x: 794, startPoint y: 427, endPoint x: 783, endPoint y: 422, distance: 11.8
click at [726, 422] on div "ACKNOWLEDGENENT I, the undersigned, acknowledge that I have received, read, and…" at bounding box center [647, 302] width 571 height 739
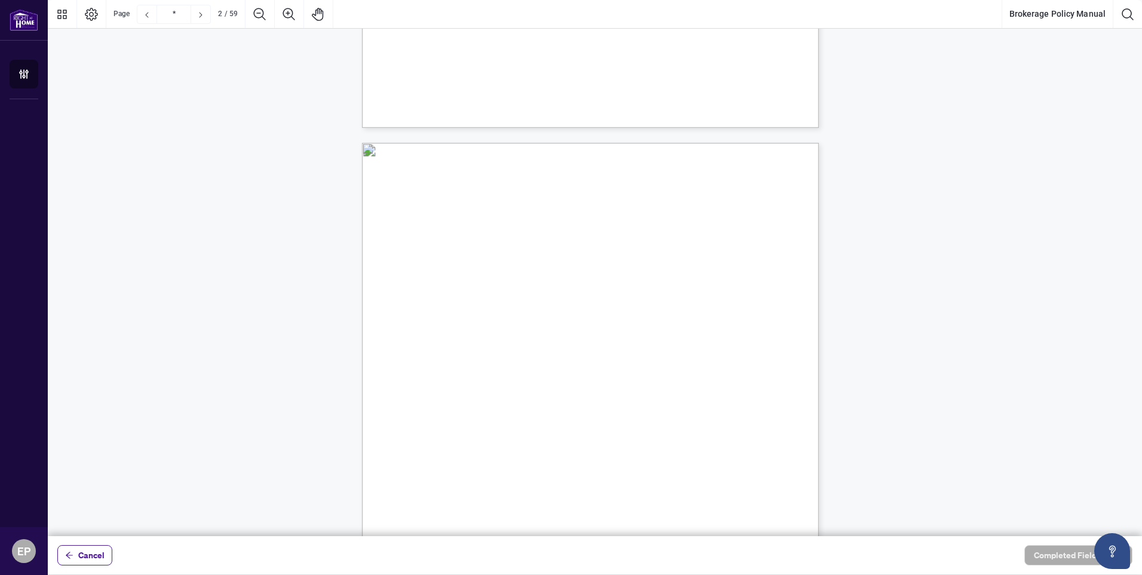
scroll to position [0, 0]
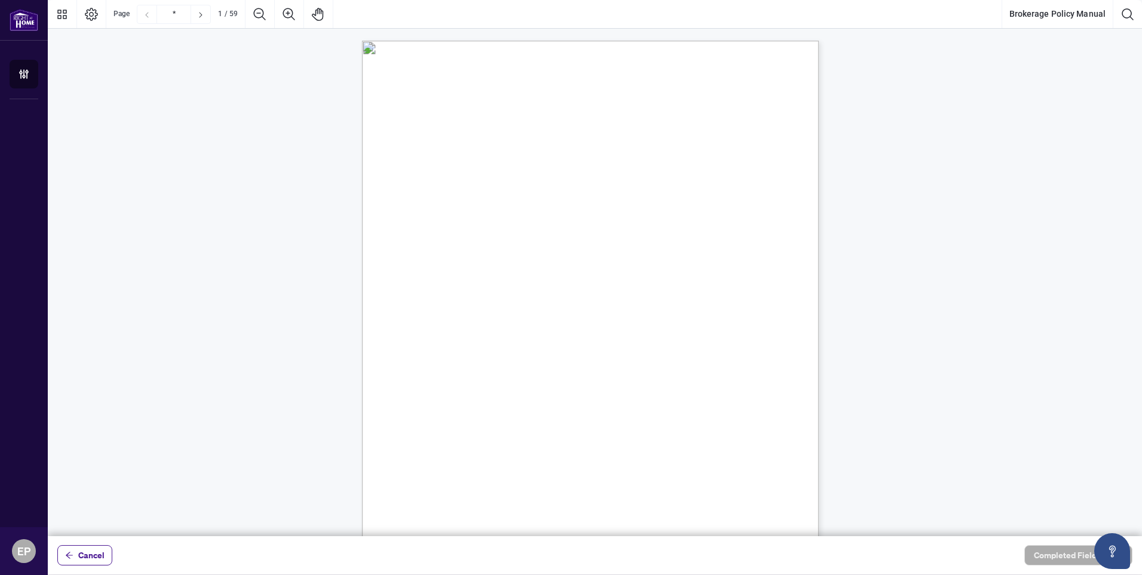
drag, startPoint x: 783, startPoint y: 422, endPoint x: 367, endPoint y: -7, distance: 598.1
click at [726, 42] on div "Right at Home Realty, Brokerage Brokerage Policy Manual April 2025" at bounding box center [647, 410] width 571 height 739
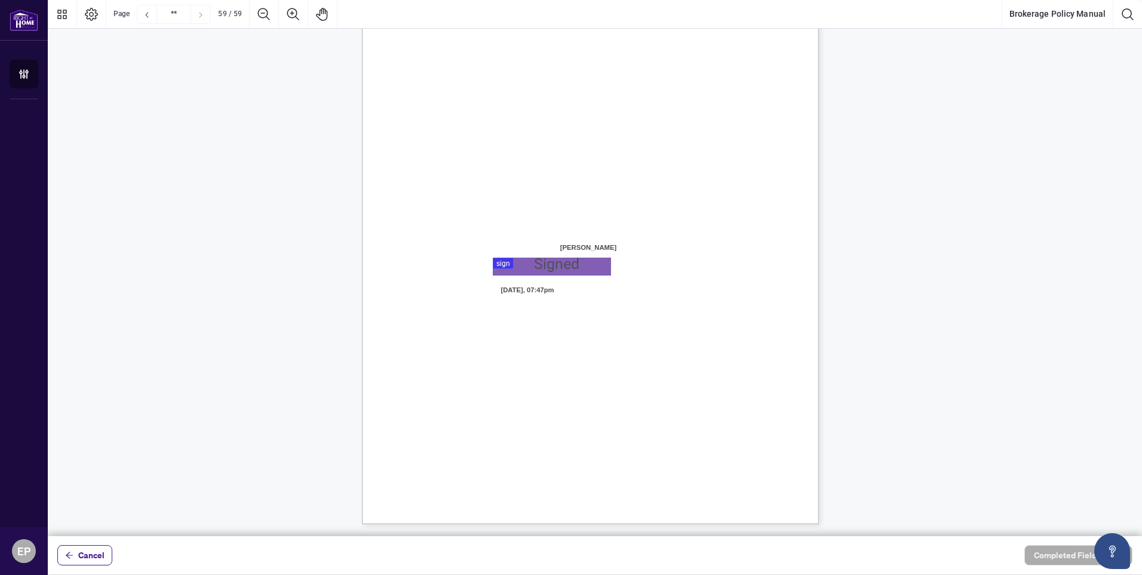
drag, startPoint x: 673, startPoint y: 306, endPoint x: 560, endPoint y: 273, distance: 118.1
click at [560, 273] on div "ACKNOWLEDGENENT I, the undersigned, acknowledge that I have received, read, and…" at bounding box center [590, 228] width 457 height 591
drag, startPoint x: 590, startPoint y: 347, endPoint x: 579, endPoint y: 339, distance: 14.1
click at [579, 339] on div "ACKNOWLEDGENENT I, the undersigned, acknowledge that I have received, read, and…" at bounding box center [647, 302] width 571 height 739
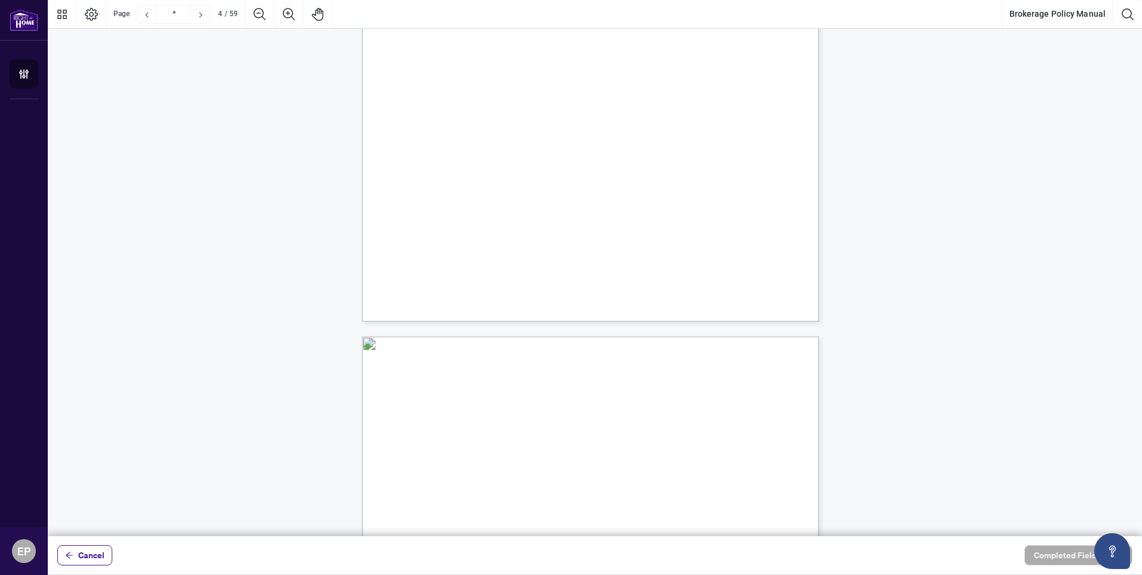
scroll to position [2289, 0]
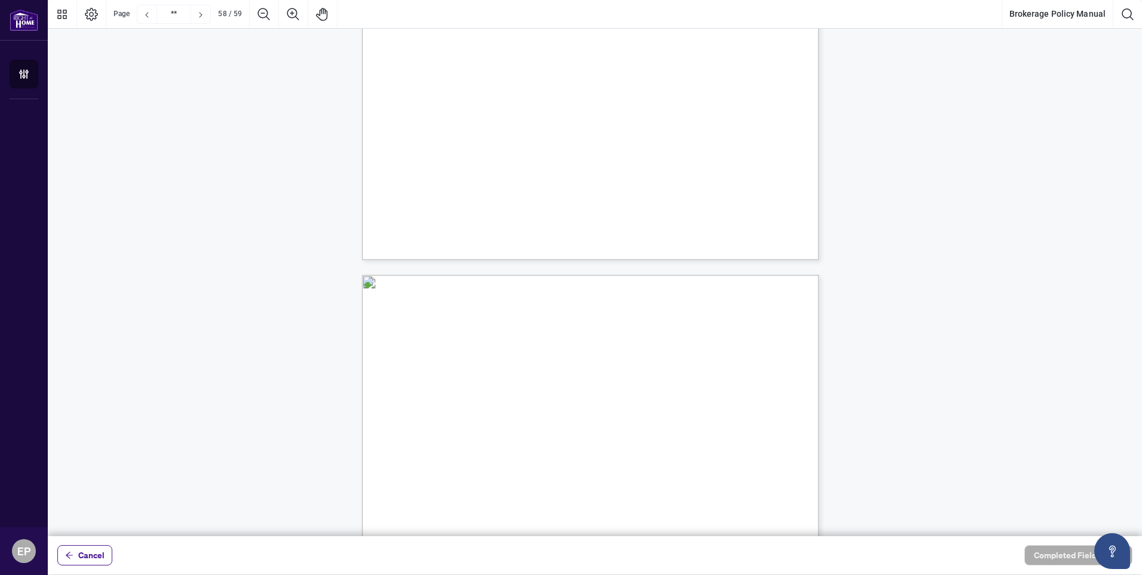
type input "**"
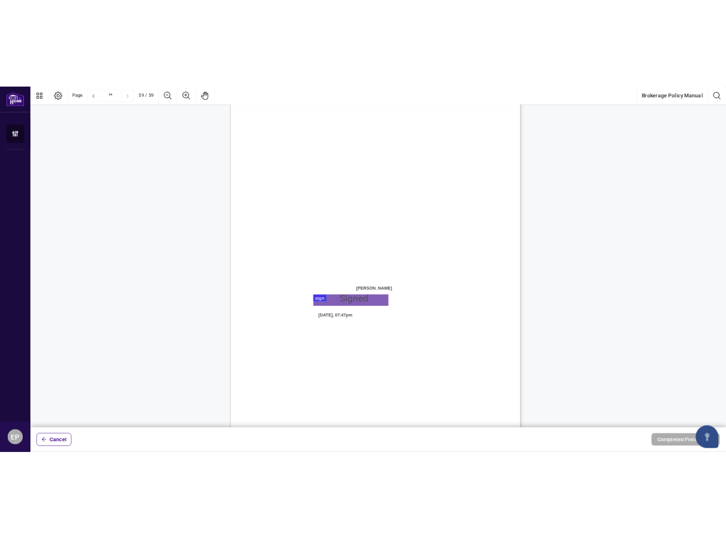
scroll to position [35267, 0]
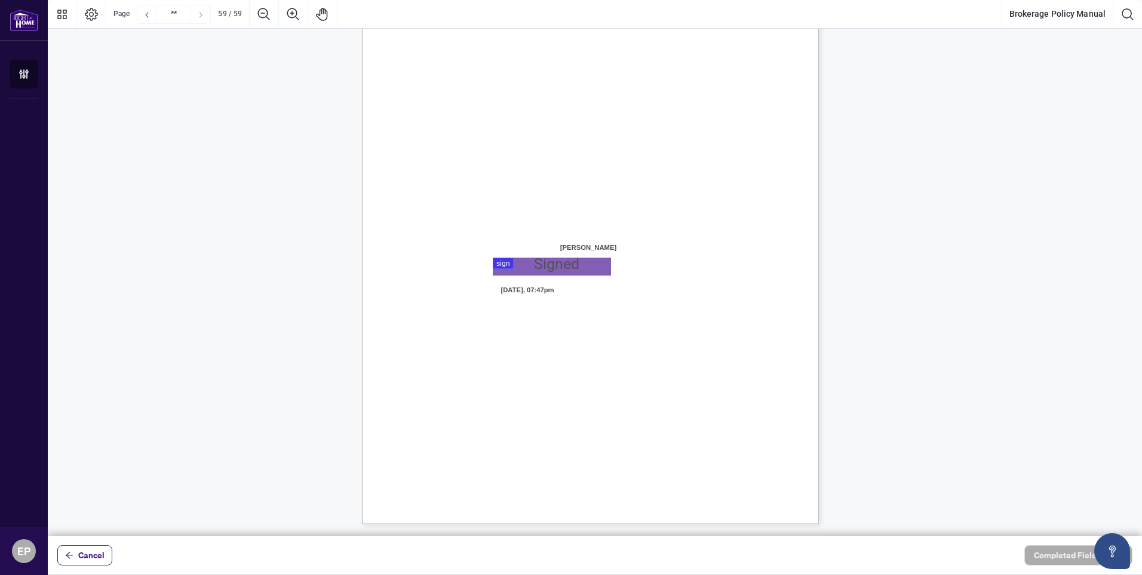
drag, startPoint x: 386, startPoint y: 180, endPoint x: 718, endPoint y: 538, distance: 487.7
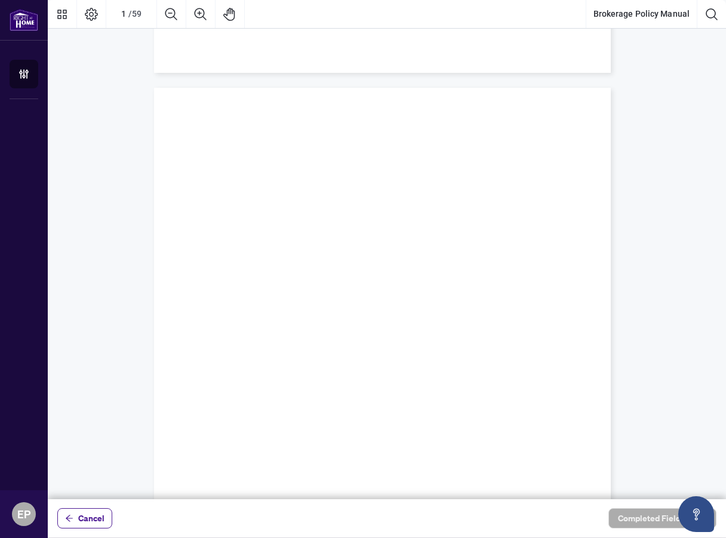
scroll to position [0, 0]
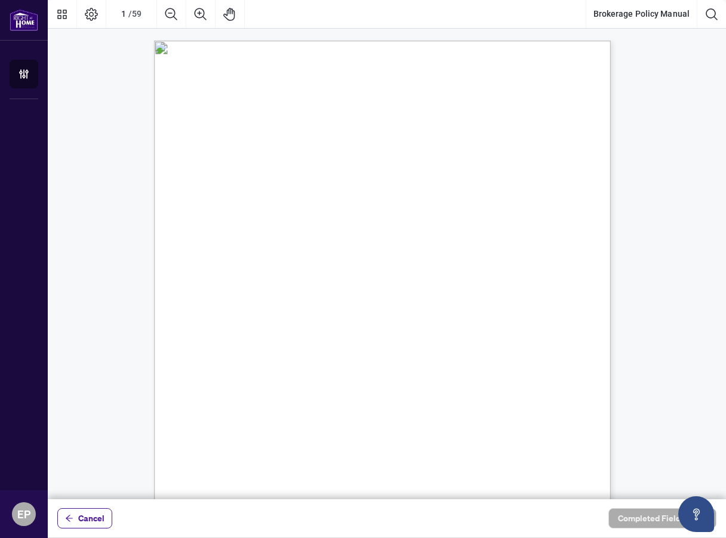
drag, startPoint x: 270, startPoint y: 317, endPoint x: 263, endPoint y: 324, distance: 10.2
click at [238, 320] on div "Right at Home Realty, Brokerage Brokerage Policy Manual April 2025" at bounding box center [439, 410] width 571 height 739
drag, startPoint x: 257, startPoint y: 317, endPoint x: 448, endPoint y: 348, distance: 193.6
click at [448, 348] on div "Right at Home Realty, Brokerage Brokerage Policy Manual April 2025" at bounding box center [439, 410] width 571 height 739
click at [91, 13] on icon "Page Layout" at bounding box center [91, 14] width 13 height 13
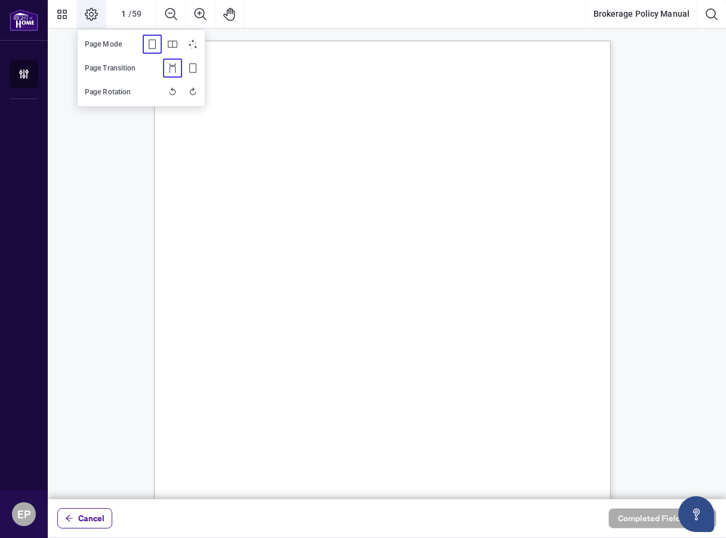
click at [151, 40] on icon "Single" at bounding box center [152, 44] width 7 height 10
click at [171, 66] on icon "Continuous" at bounding box center [173, 68] width 10 height 10
click at [112, 70] on span "Page Transition" at bounding box center [110, 68] width 51 height 9
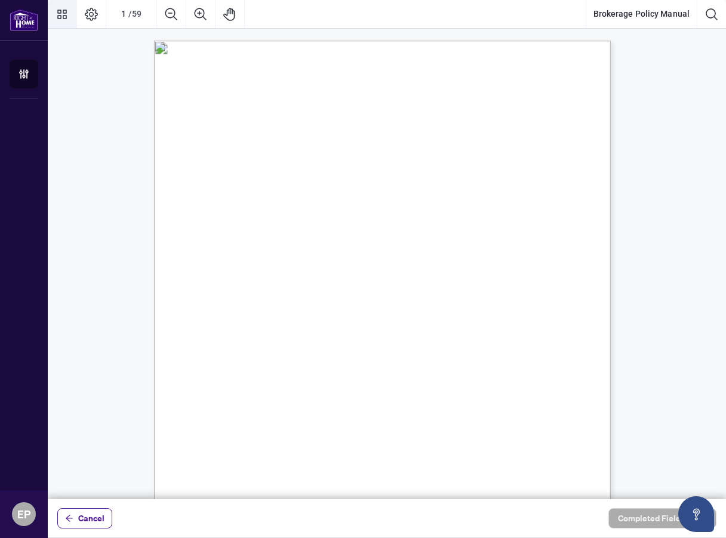
click at [67, 16] on button "Thumbnails" at bounding box center [62, 14] width 29 height 29
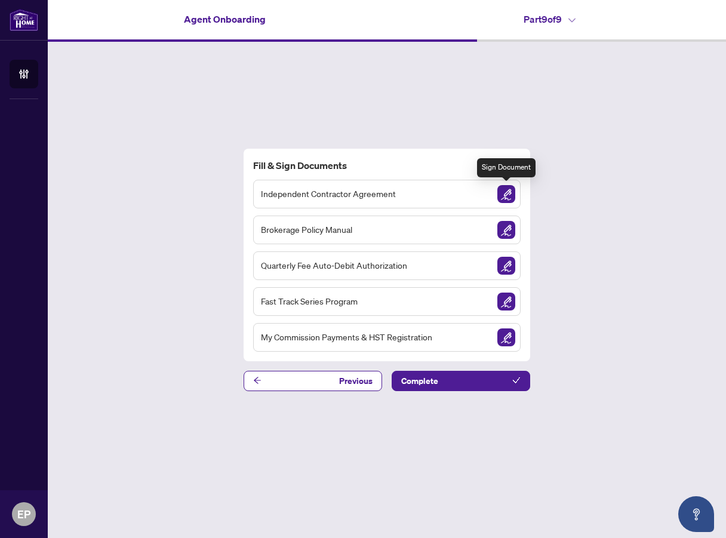
click at [508, 196] on img "Sign Document" at bounding box center [506, 194] width 18 height 18
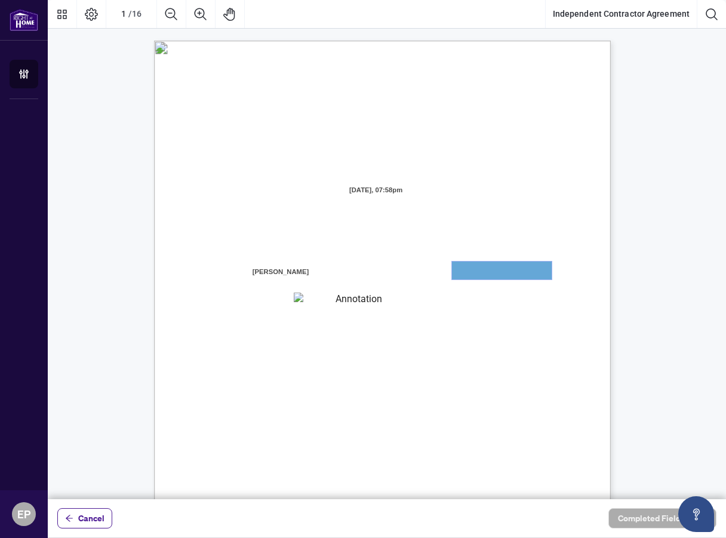
click at [478, 266] on textarea "01JXFR56RBW9B4NE74B50HY96A" at bounding box center [502, 271] width 100 height 18
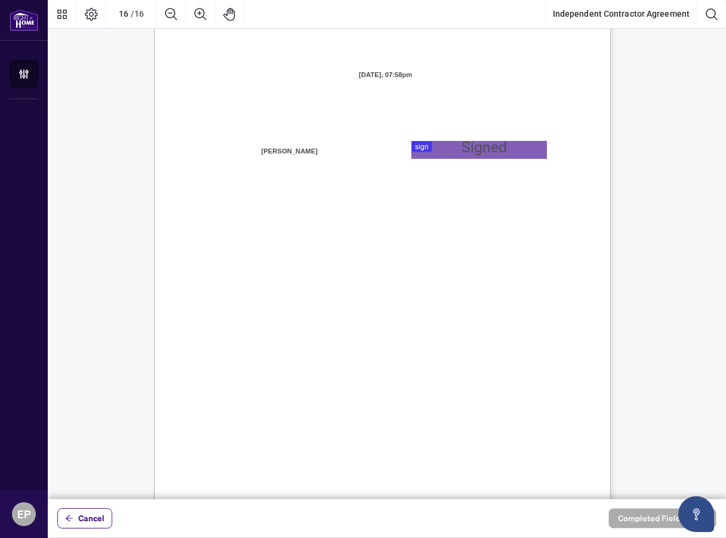
scroll to position [9237, 0]
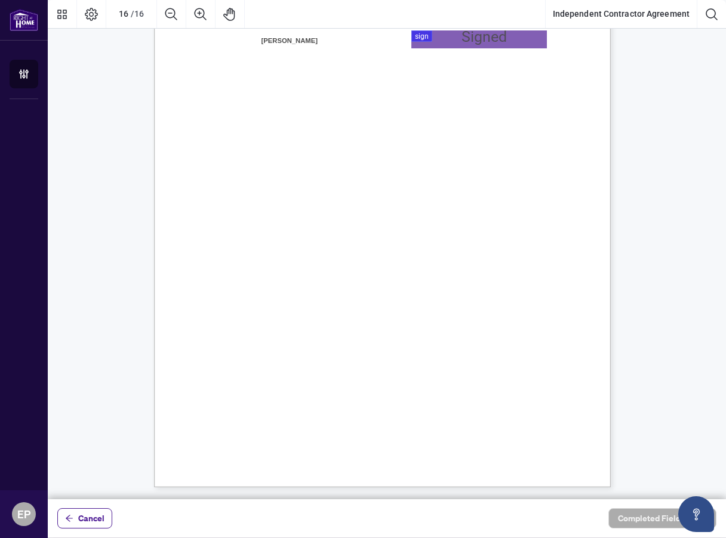
drag, startPoint x: 176, startPoint y: 60, endPoint x: 466, endPoint y: 496, distance: 523.4
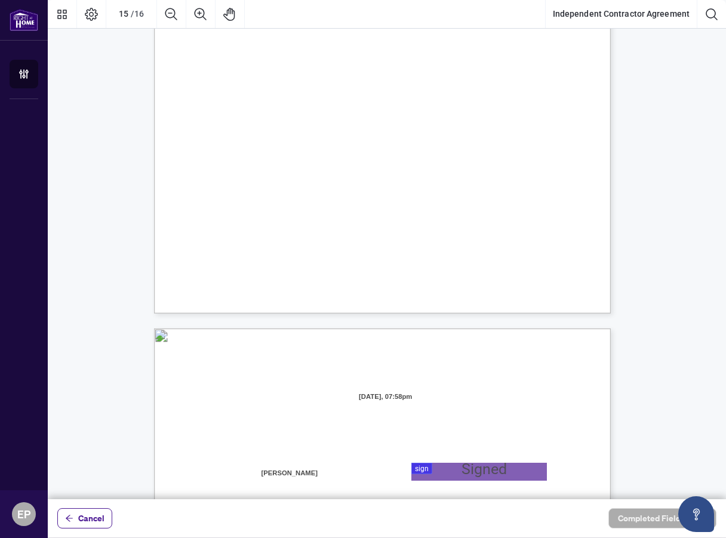
scroll to position [8740, 0]
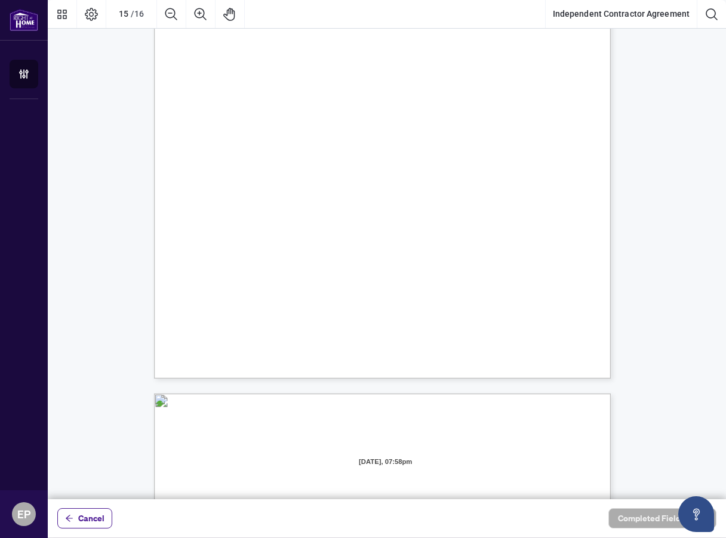
drag, startPoint x: 103, startPoint y: 1, endPoint x: 256, endPoint y: 53, distance: 161.1
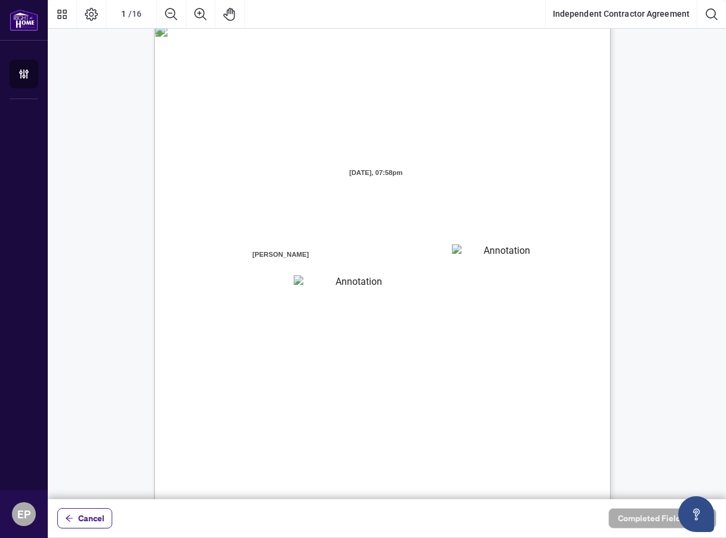
scroll to position [0, 0]
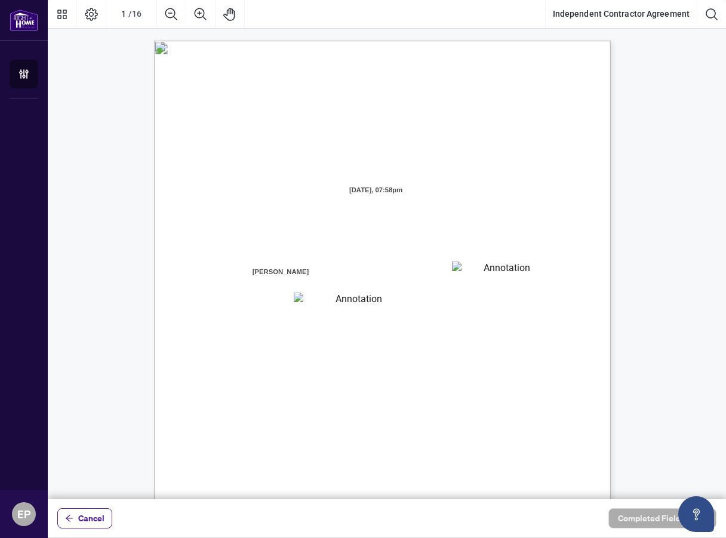
drag, startPoint x: 185, startPoint y: 47, endPoint x: 297, endPoint y: 121, distance: 135.0
click at [297, 121] on div "INDEPENDENT CONTRACTOR AGREEMENT THIS AGREEMENT is made as of (the “Effective D…" at bounding box center [439, 410] width 571 height 739
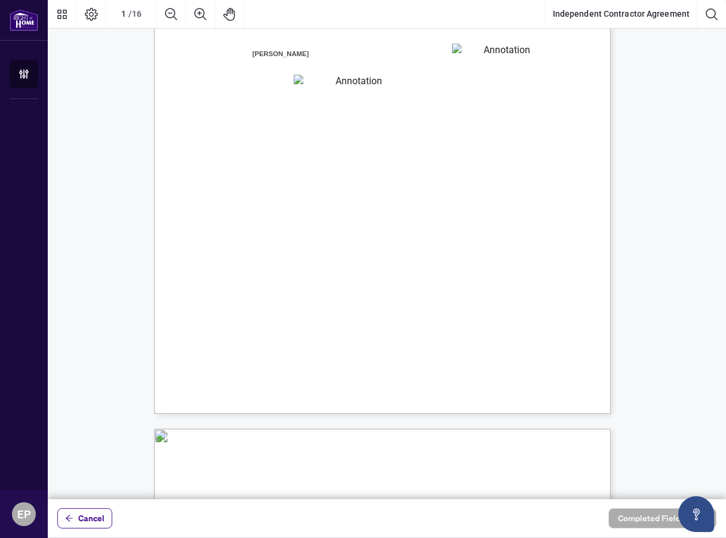
scroll to position [291, 0]
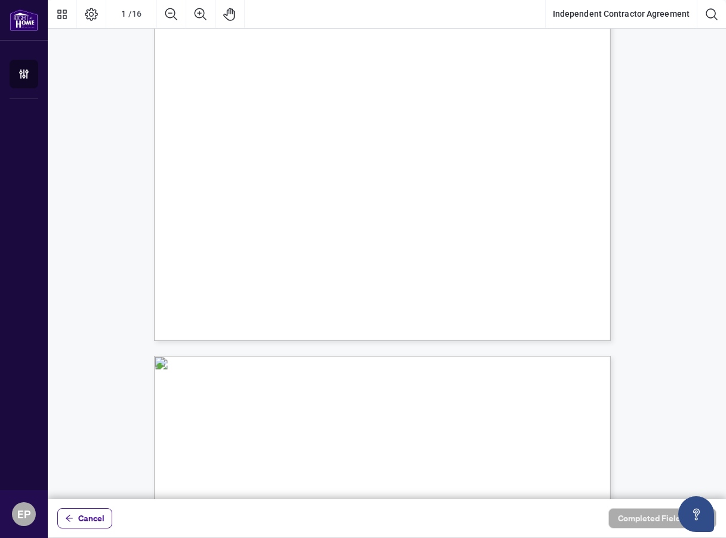
drag, startPoint x: 184, startPoint y: 48, endPoint x: 508, endPoint y: 466, distance: 528.7
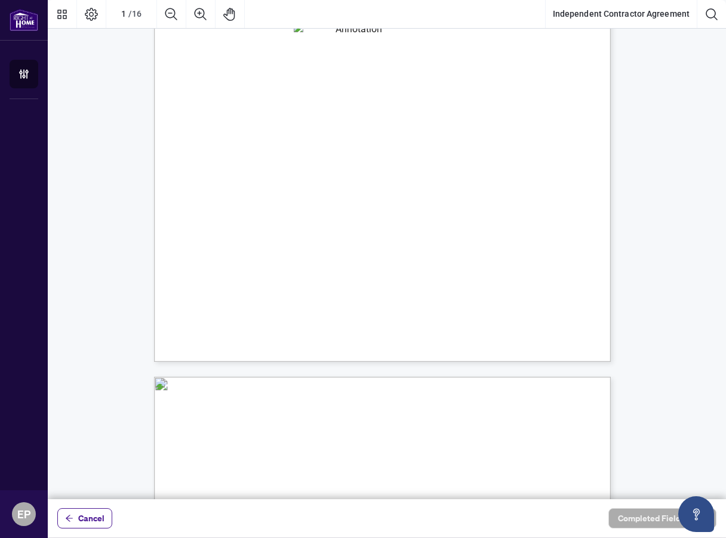
scroll to position [316, 0]
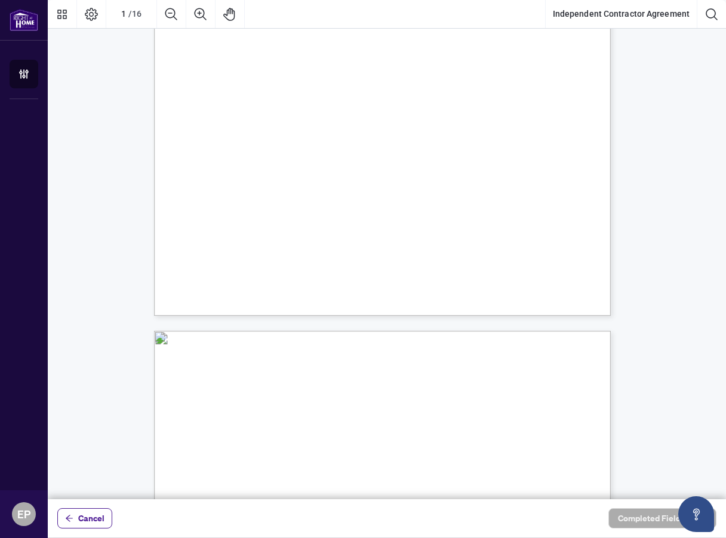
drag, startPoint x: 186, startPoint y: 50, endPoint x: 503, endPoint y: 396, distance: 469.2
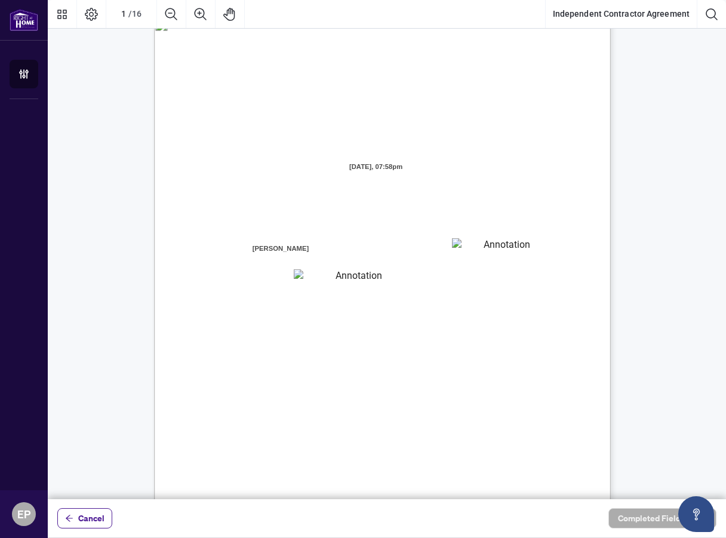
scroll to position [0, 0]
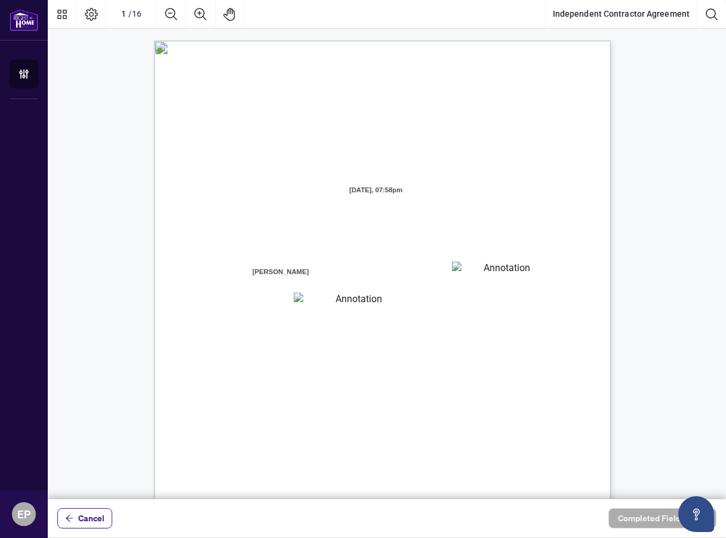
drag, startPoint x: 554, startPoint y: 380, endPoint x: 321, endPoint y: 30, distance: 420.1
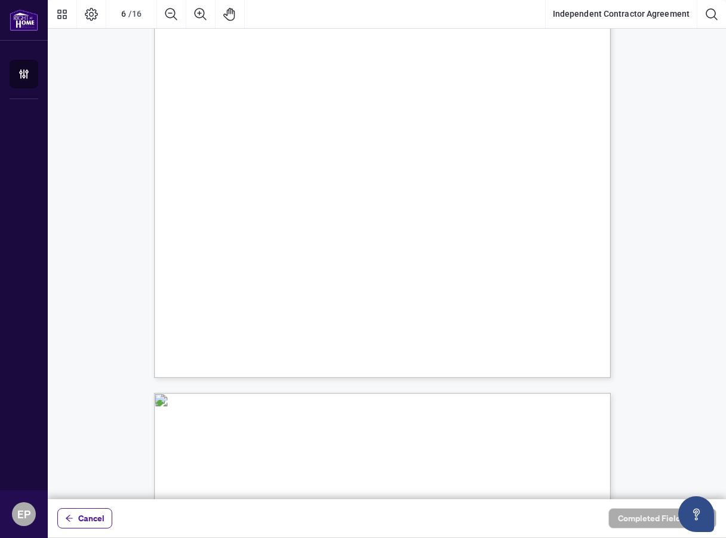
scroll to position [3385, 0]
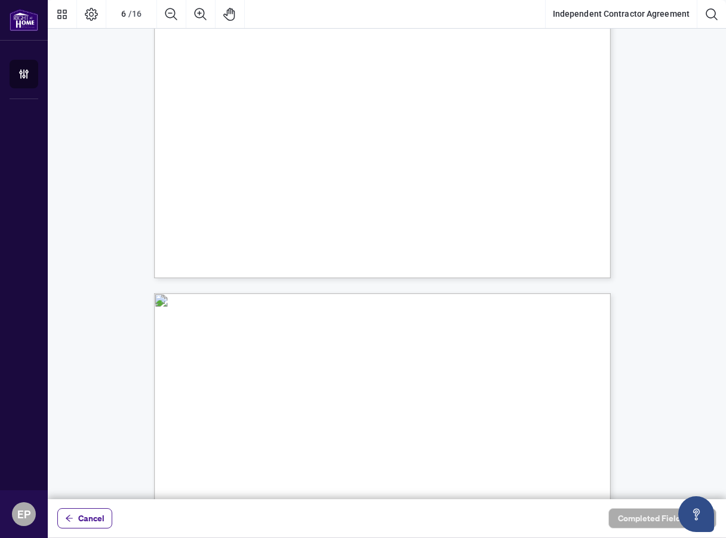
drag, startPoint x: 222, startPoint y: 346, endPoint x: 302, endPoint y: 438, distance: 121.9
click at [302, 438] on ul "resale properties. RAHR does not offer commission advances directly under any c…" at bounding box center [384, 403] width 347 height 115
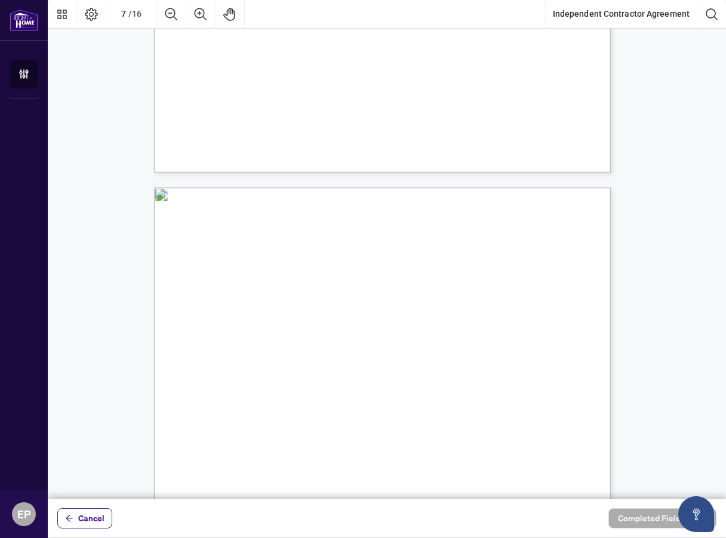
scroll to position [3583, 0]
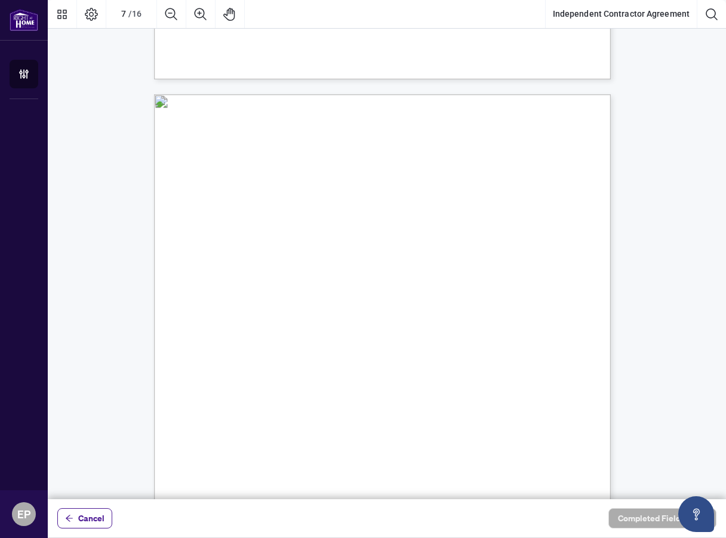
click at [228, 154] on li "resale properties. RAHR does not offer commission advances directly under any c…" at bounding box center [393, 170] width 330 height 45
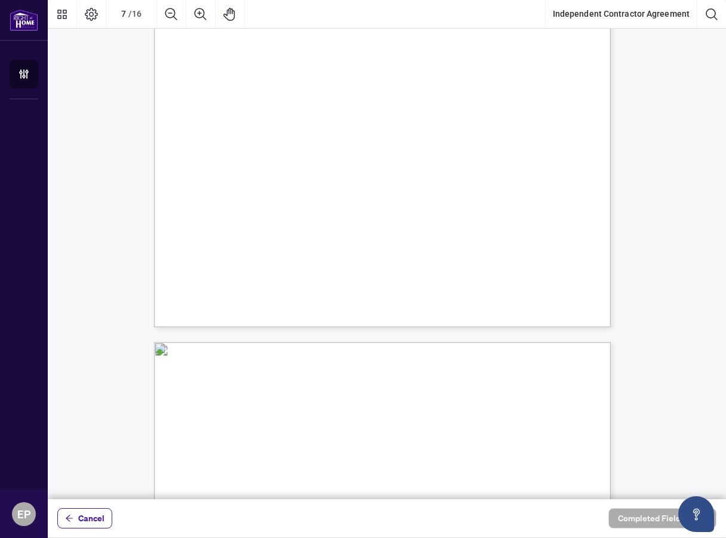
scroll to position [3988, 0]
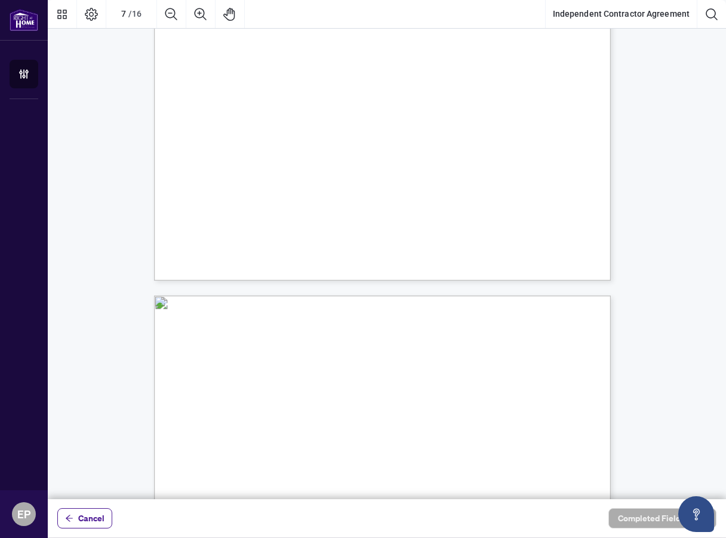
drag, startPoint x: 228, startPoint y: 151, endPoint x: 512, endPoint y: 459, distance: 419.3
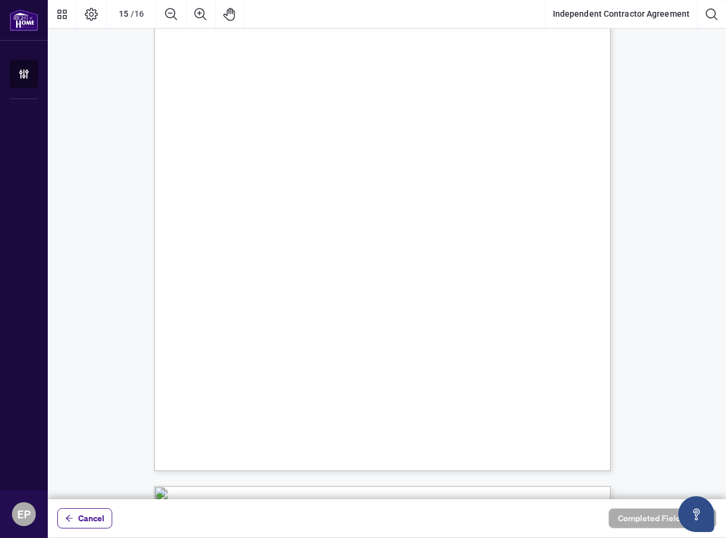
scroll to position [8640, 0]
drag, startPoint x: 520, startPoint y: 358, endPoint x: 499, endPoint y: 361, distance: 21.0
click at [483, 361] on div "8.9. Remedies Cumulative: All rights and remedies conferred in this Agreement o…" at bounding box center [439, 256] width 571 height 739
drag, startPoint x: 505, startPoint y: 374, endPoint x: 367, endPoint y: 322, distance: 147.6
click at [367, 322] on div "8.9. Remedies Cumulative: All rights and remedies conferred in this Agreement o…" at bounding box center [439, 256] width 571 height 739
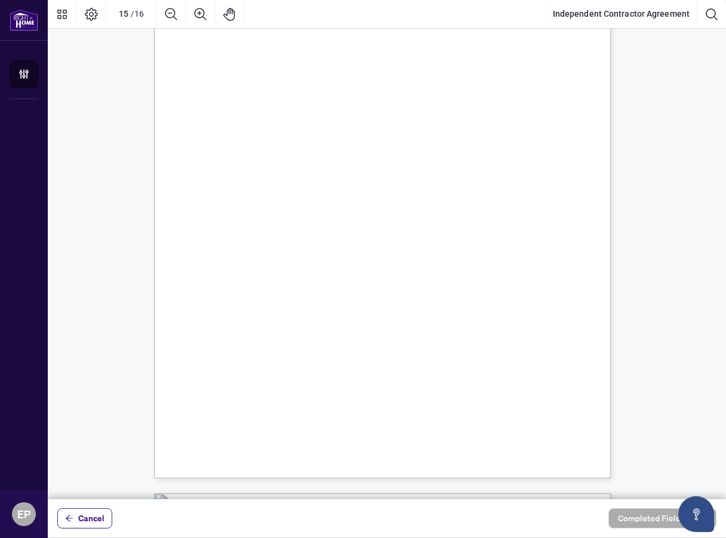
drag, startPoint x: 367, startPoint y: 322, endPoint x: 497, endPoint y: 378, distance: 142.3
click at [497, 378] on div "8.9. Remedies Cumulative: All rights and remedies conferred in this Agreement o…" at bounding box center [439, 256] width 571 height 739
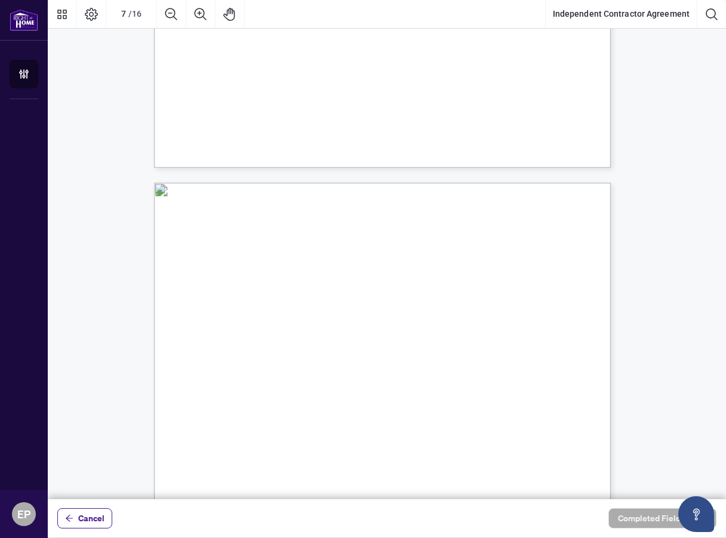
scroll to position [3490, 0]
drag, startPoint x: 519, startPoint y: 354, endPoint x: 214, endPoint y: 215, distance: 335.2
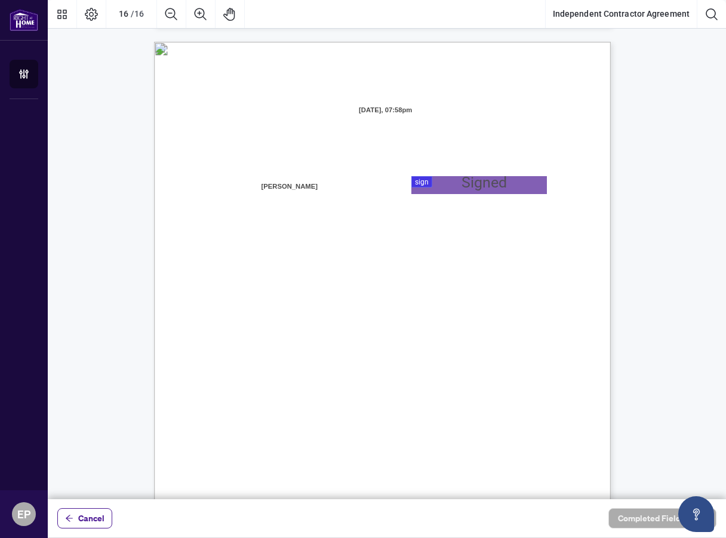
scroll to position [9114, 0]
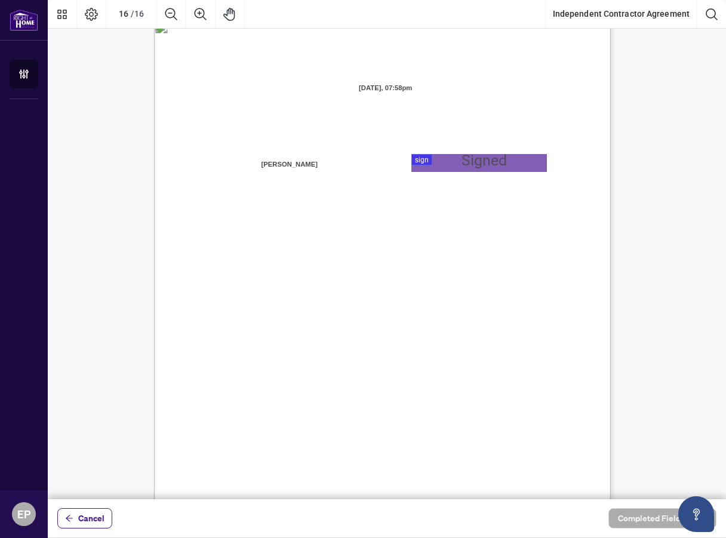
drag, startPoint x: 208, startPoint y: 189, endPoint x: 399, endPoint y: 368, distance: 261.5
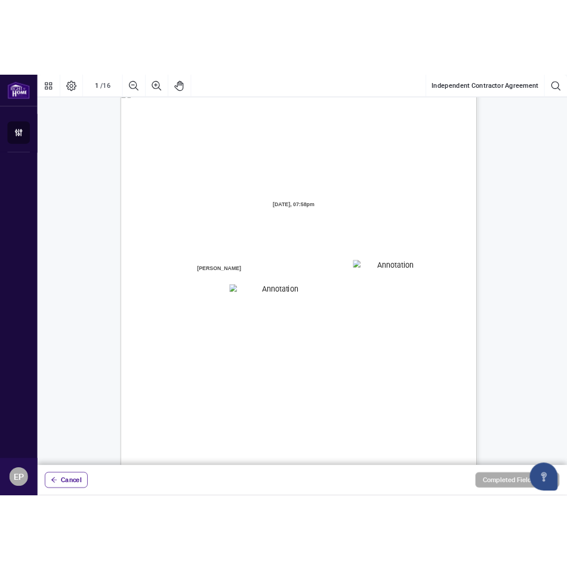
scroll to position [0, 0]
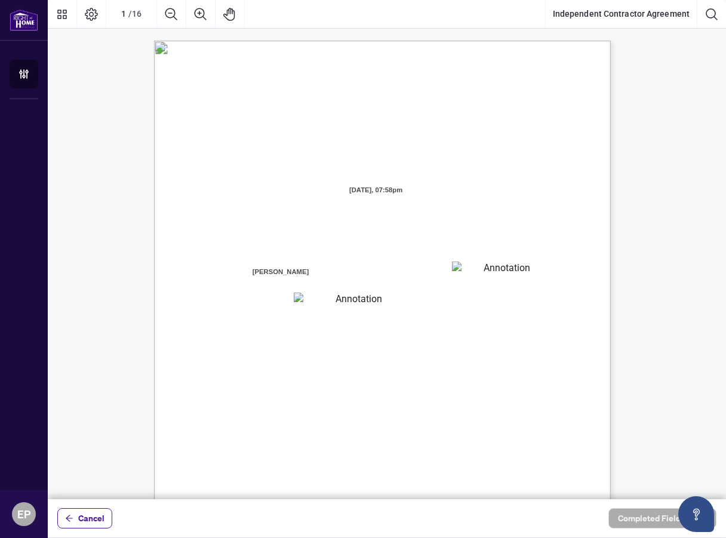
drag, startPoint x: 277, startPoint y: 154, endPoint x: 489, endPoint y: 158, distance: 212.6
click at [489, 158] on div "INDEPENDENT CONTRACTOR AGREEMENT THIS AGREEMENT is made as of (the “Effective D…" at bounding box center [439, 410] width 571 height 739
drag, startPoint x: 489, startPoint y: 158, endPoint x: 469, endPoint y: 155, distance: 19.9
